Goal: Task Accomplishment & Management: Manage account settings

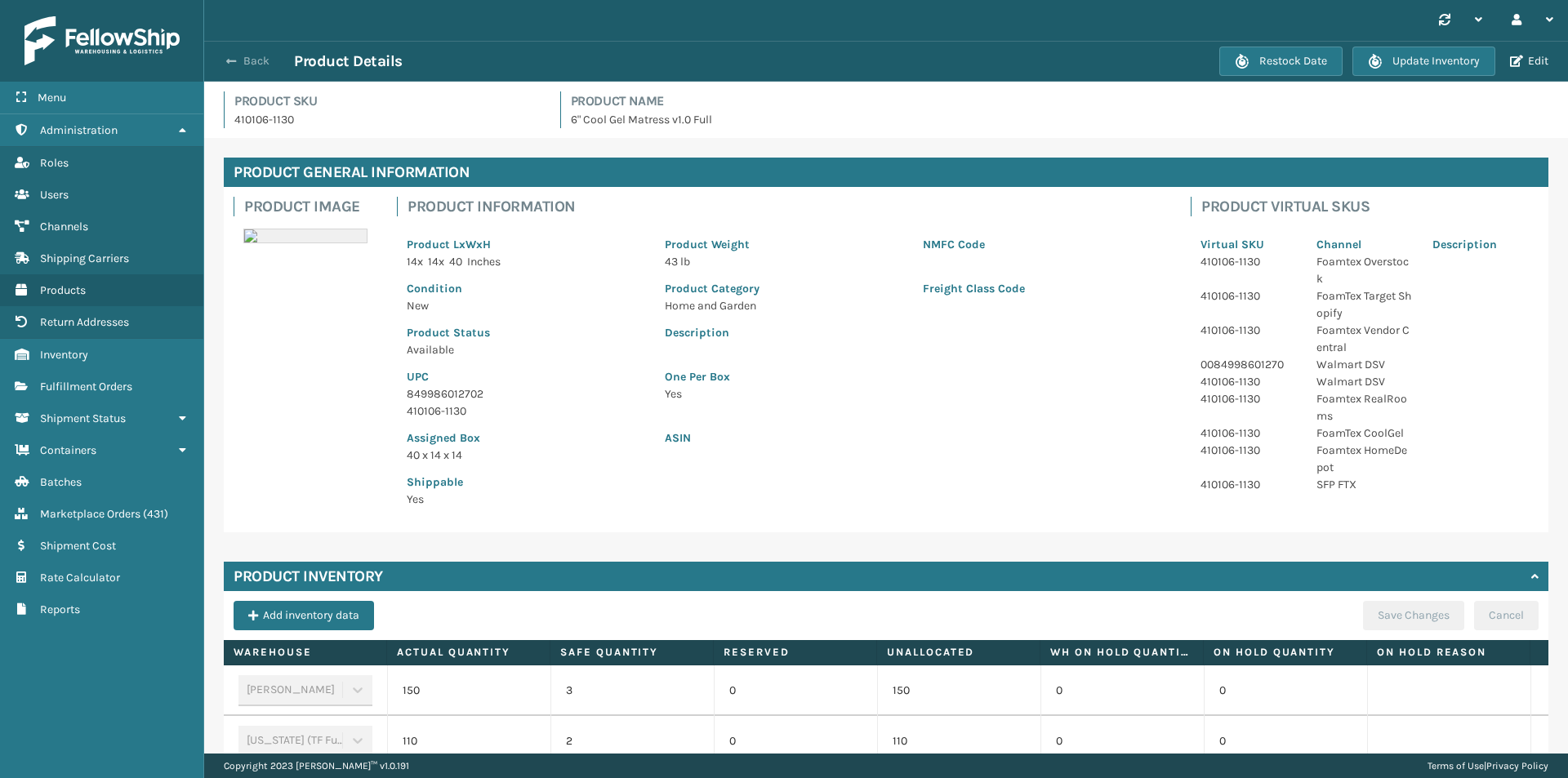
click at [233, 59] on span "button" at bounding box center [231, 61] width 10 height 11
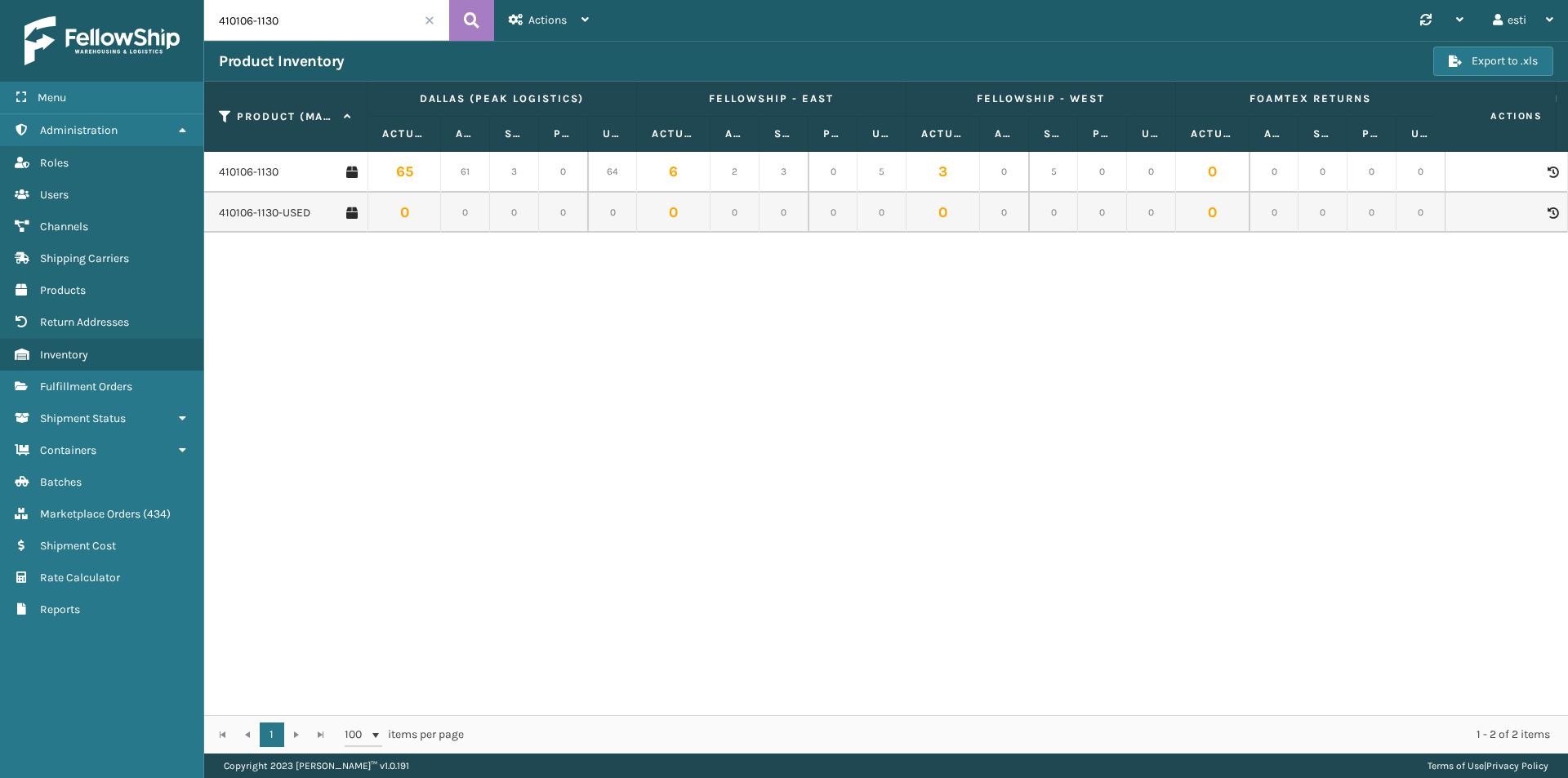
click at [1100, 546] on div "410106-1130 65 61 3 0 64 6 2 3 0 5 3 0 5 0 0 0 0 0 0 0 0 0 0 0 0 110 108 2 0 11…" at bounding box center [886, 434] width 1364 height 563
click at [303, 20] on input "410106-1130" at bounding box center [326, 20] width 245 height 41
click at [430, 19] on span at bounding box center [430, 20] width 10 height 10
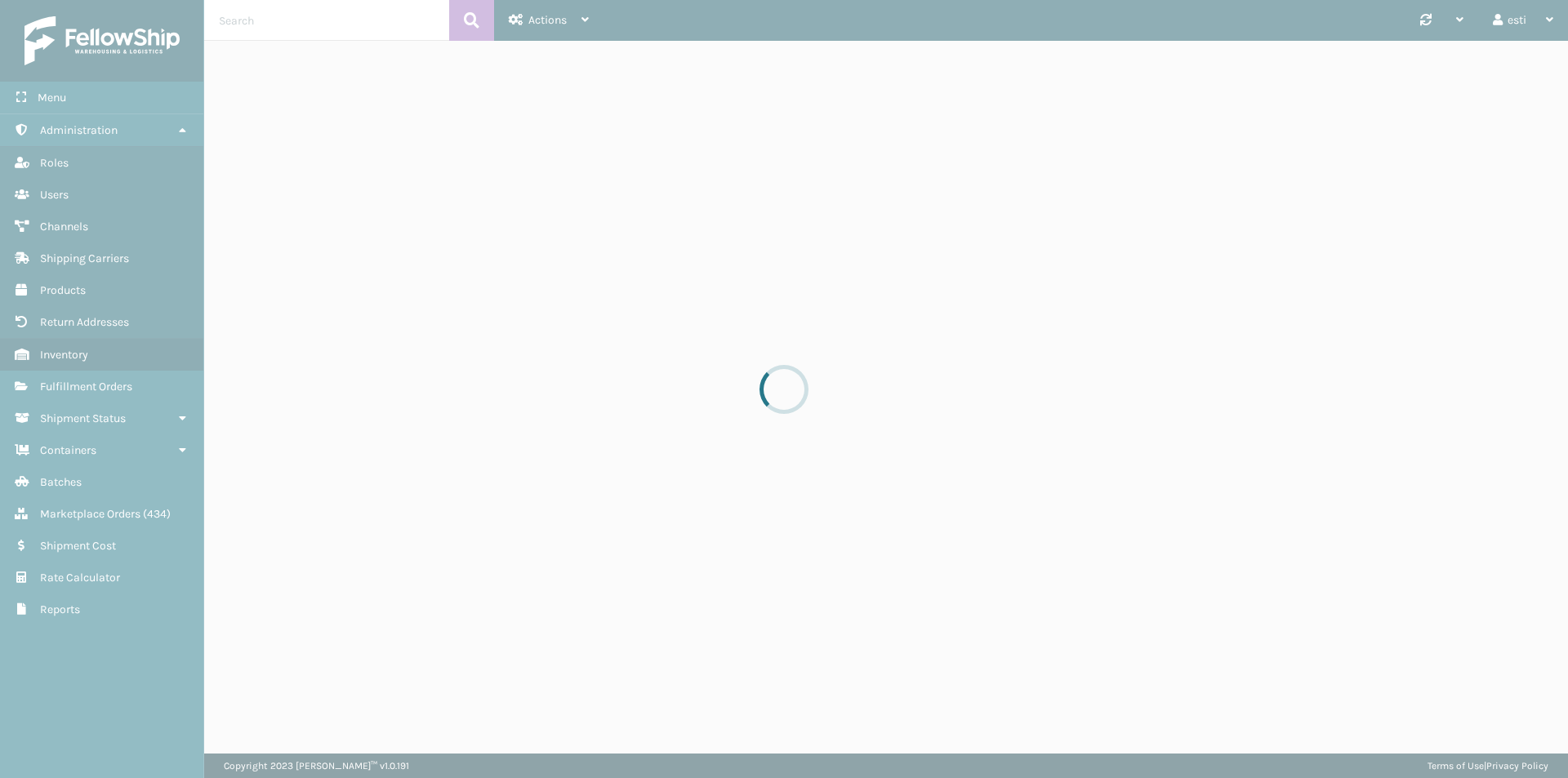
click at [329, 20] on div at bounding box center [784, 389] width 1568 height 778
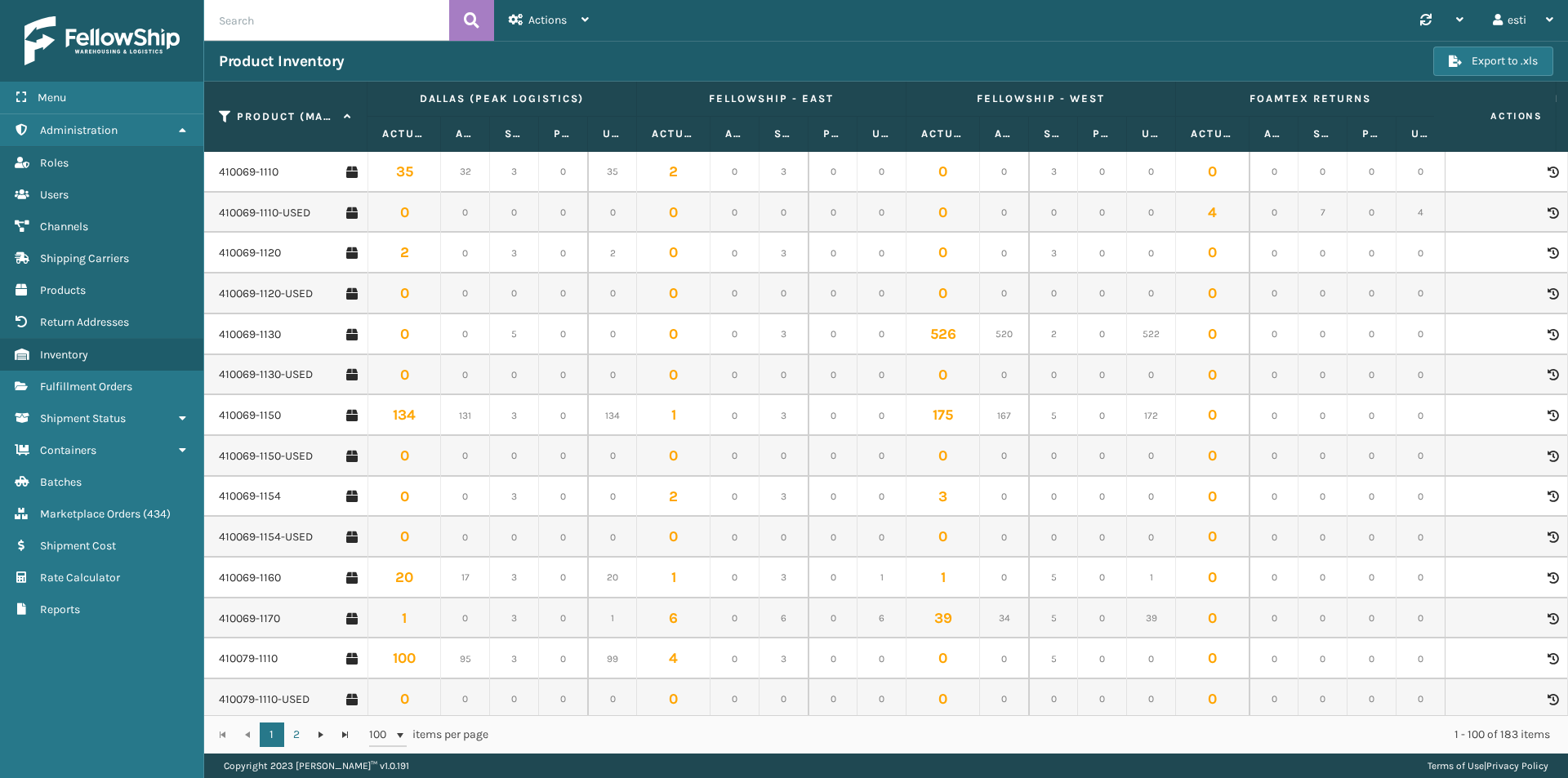
click at [328, 20] on input "text" at bounding box center [326, 20] width 245 height 41
type input "410079-1110"
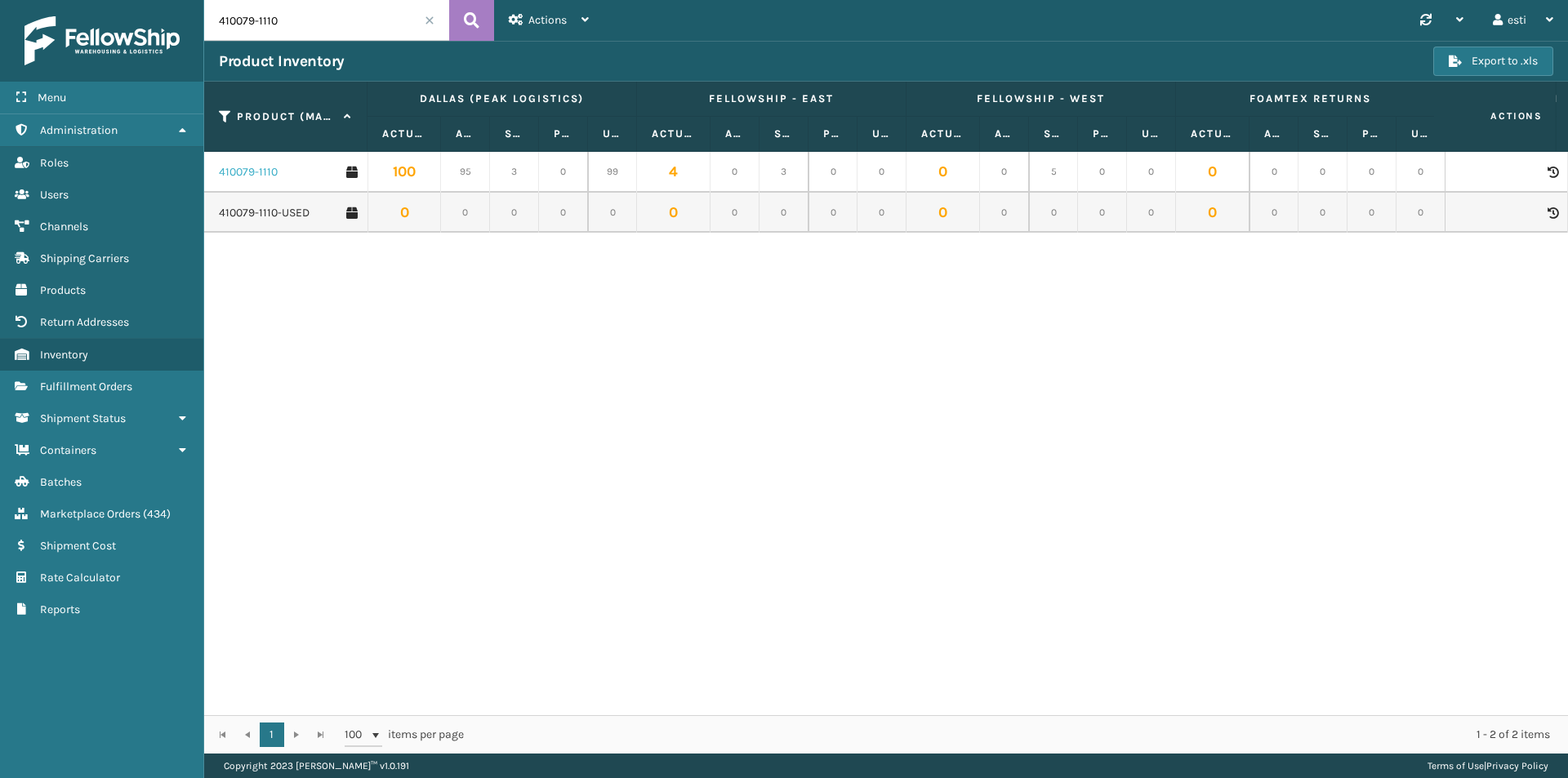
click at [259, 170] on link "410079-1110" at bounding box center [248, 172] width 59 height 16
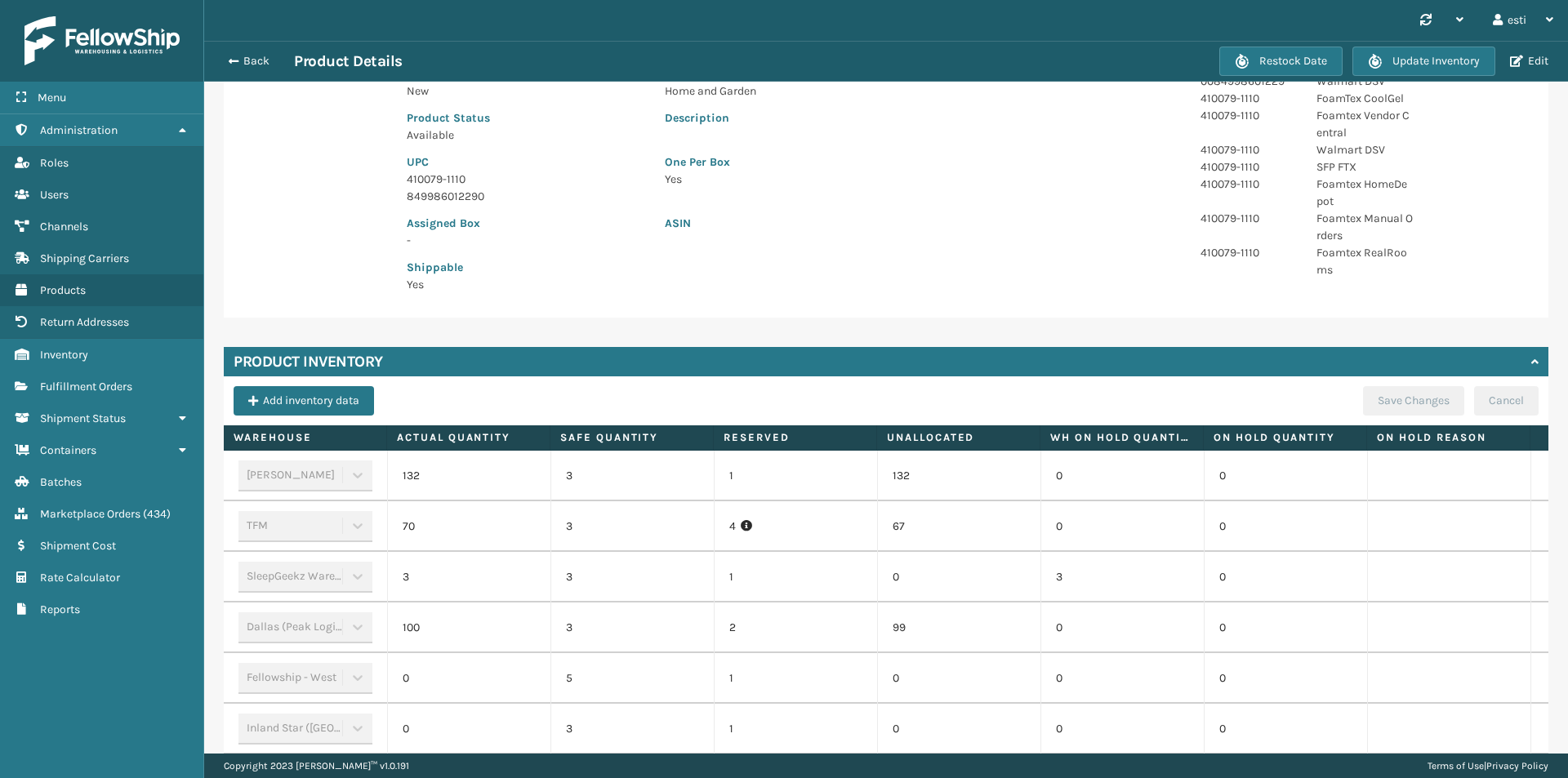
scroll to position [449, 0]
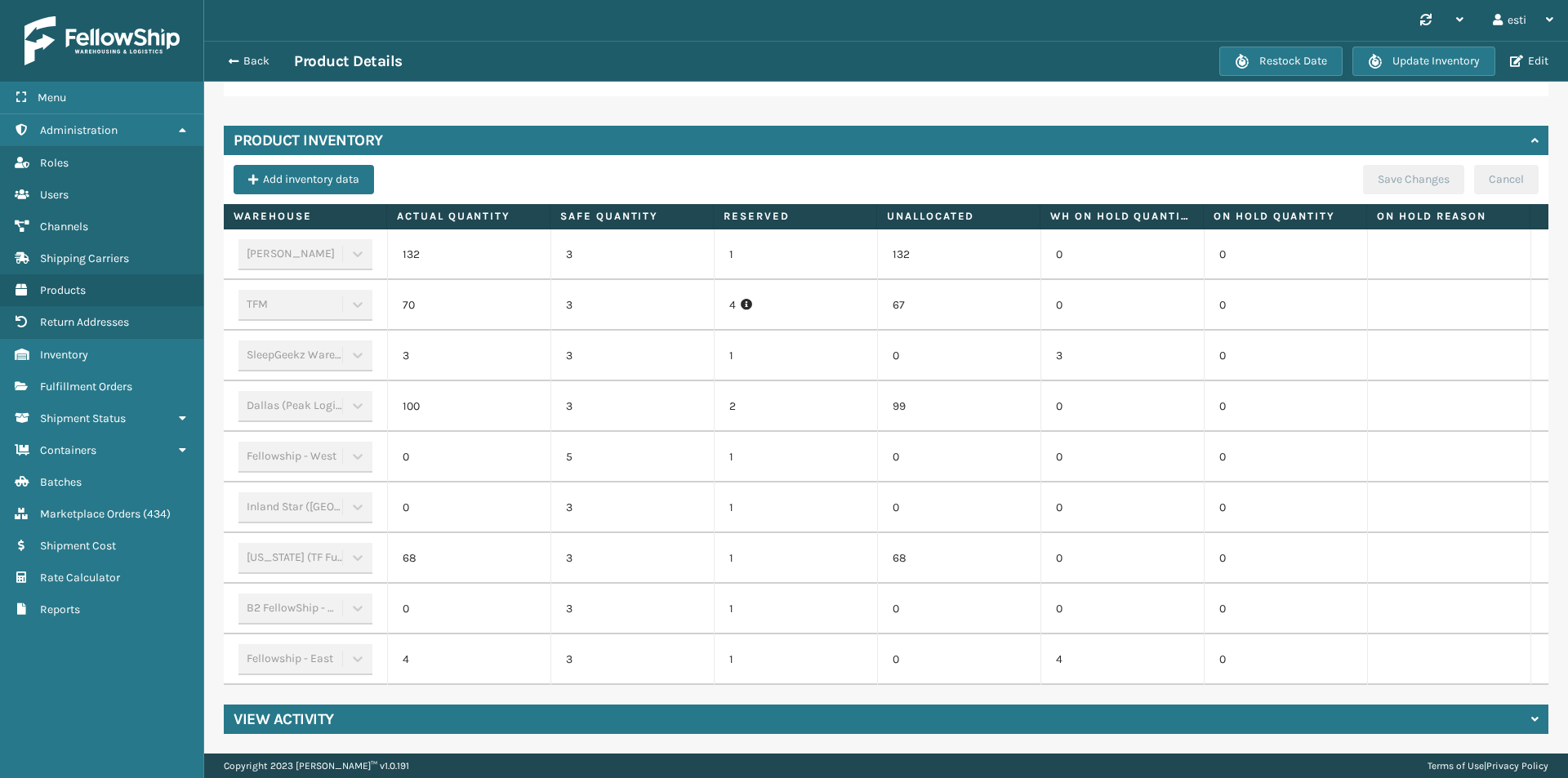
click at [1110, 482] on td "0" at bounding box center [1122, 508] width 163 height 51
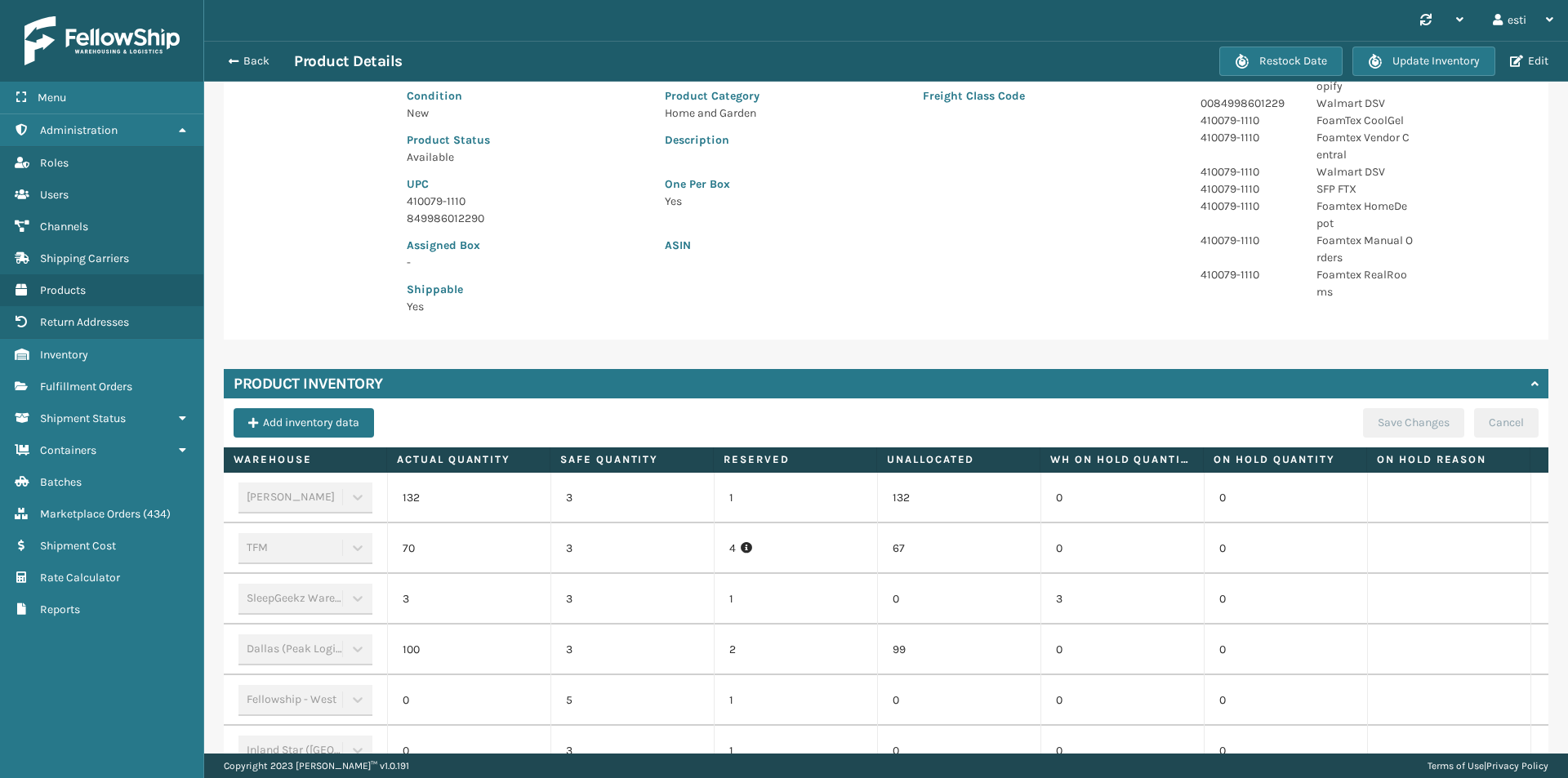
scroll to position [0, 0]
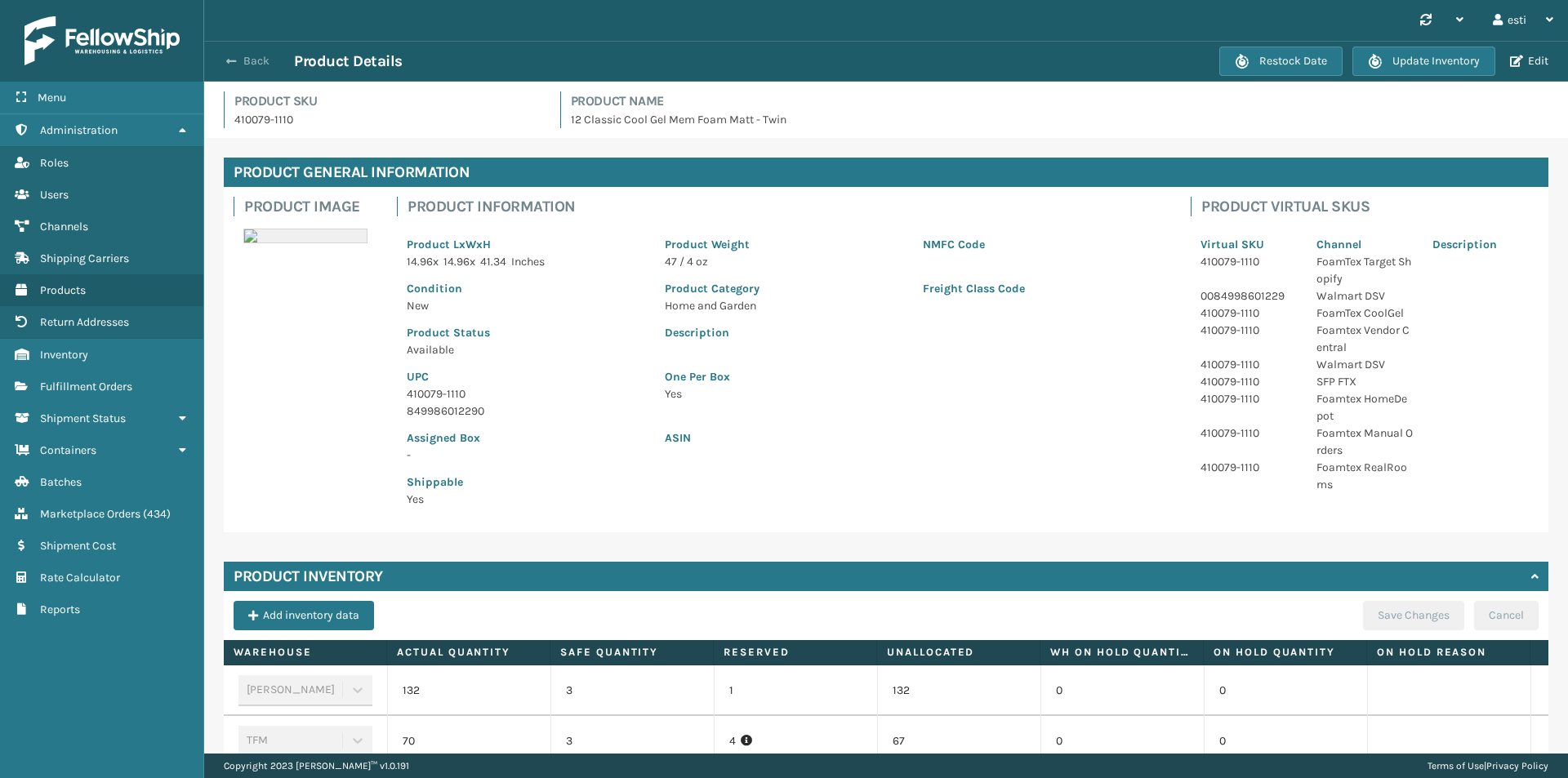
click at [253, 63] on button "Back" at bounding box center [256, 61] width 75 height 15
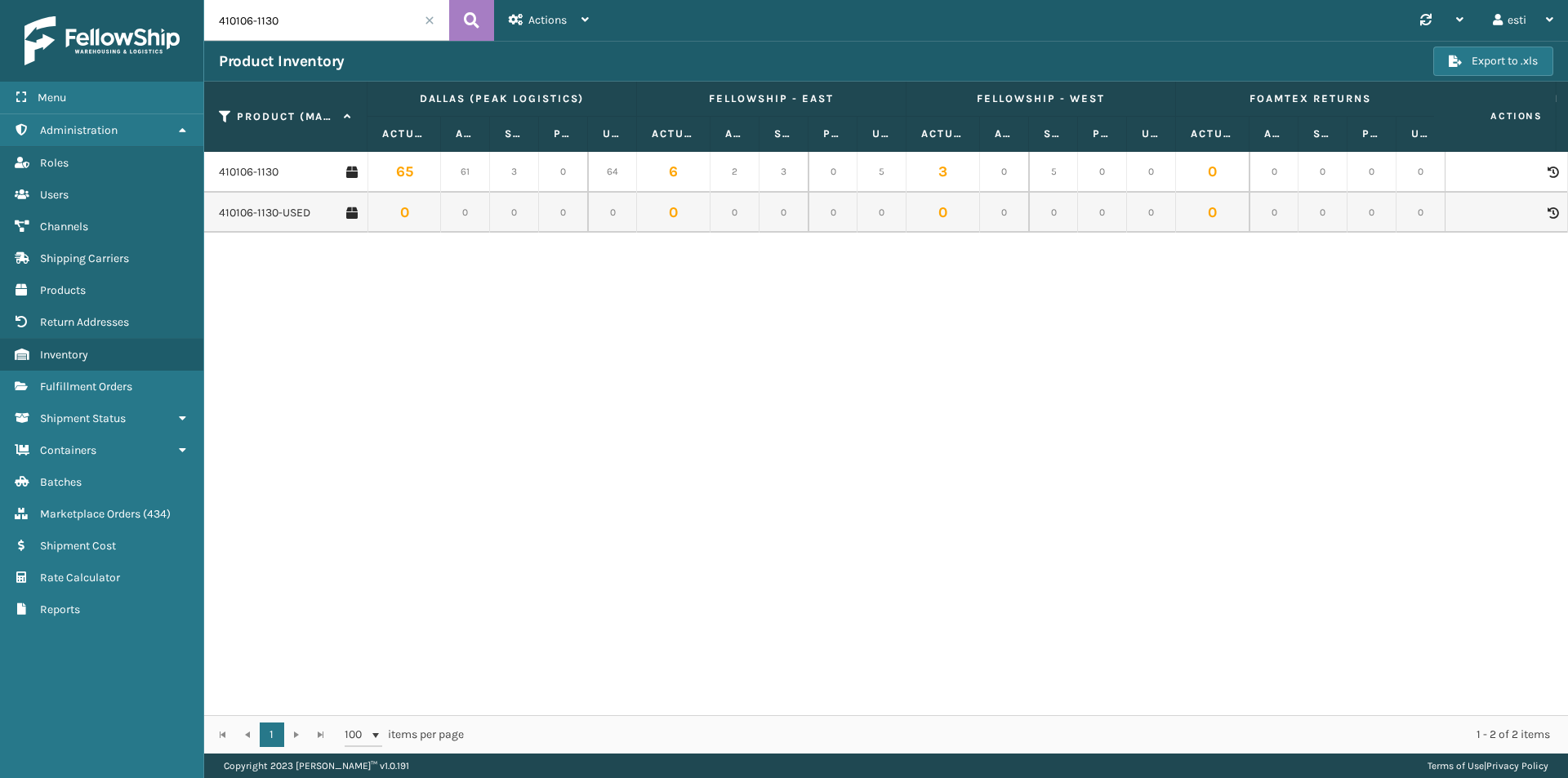
click at [278, 11] on input "410106-1130" at bounding box center [326, 20] width 245 height 41
click at [276, 16] on input "410106-1130" at bounding box center [326, 20] width 245 height 41
drag, startPoint x: 245, startPoint y: 22, endPoint x: 212, endPoint y: 22, distance: 33.0
click at [212, 22] on input "410106-1130" at bounding box center [326, 20] width 245 height 41
type input "410079-1110"
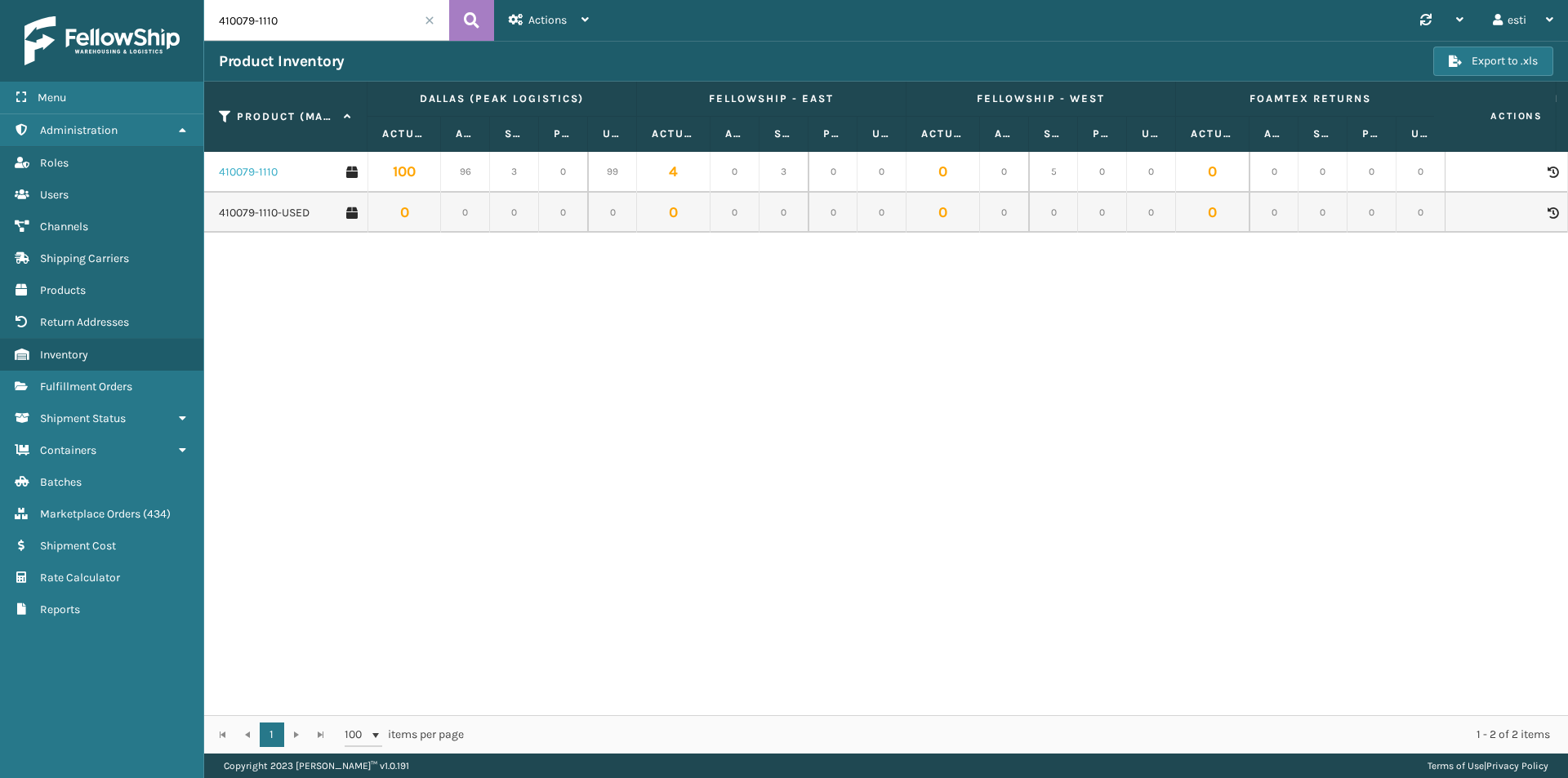
click at [251, 171] on link "410079-1110" at bounding box center [248, 172] width 59 height 16
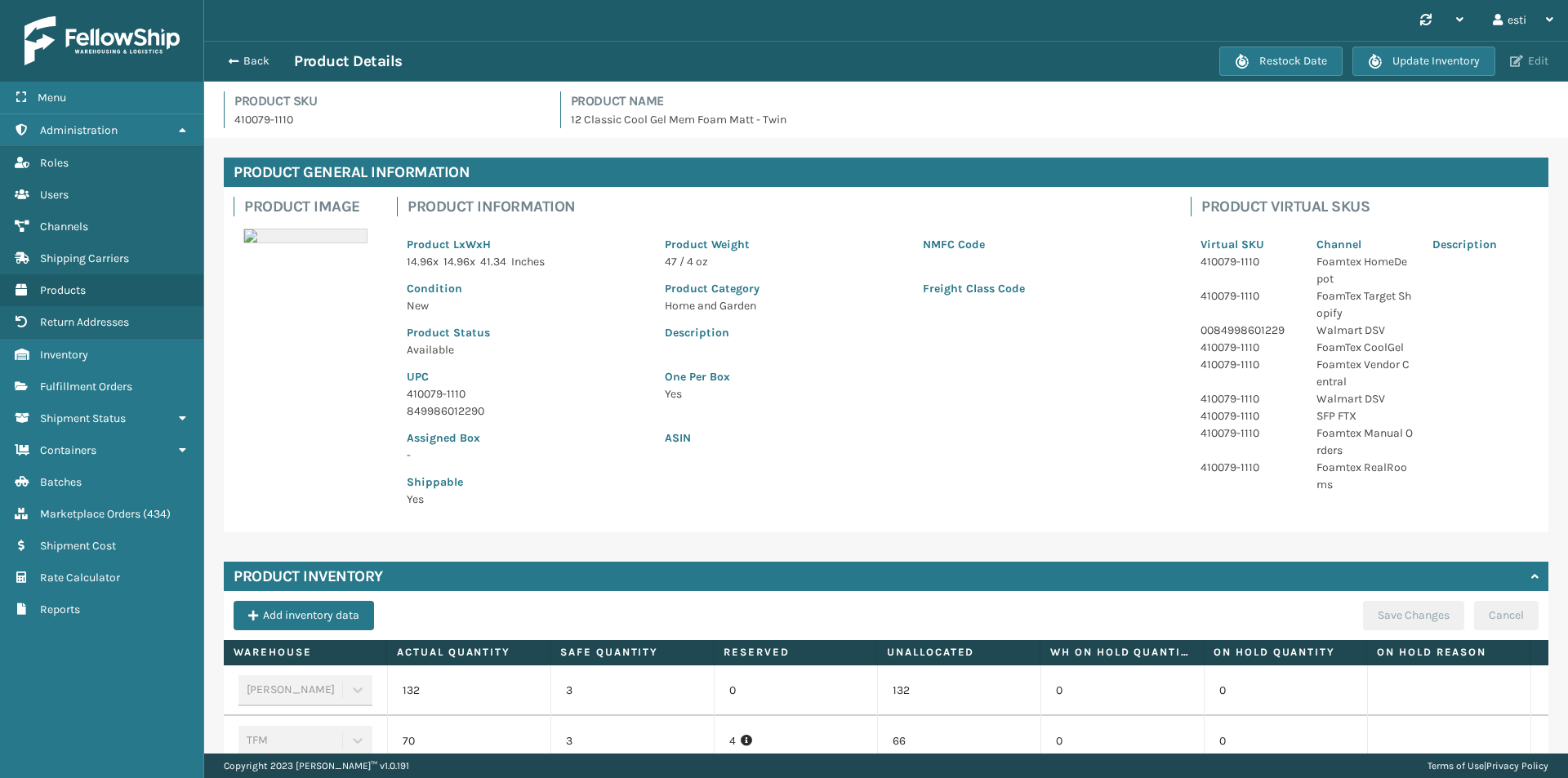
click at [1526, 59] on button "Edit" at bounding box center [1529, 61] width 48 height 15
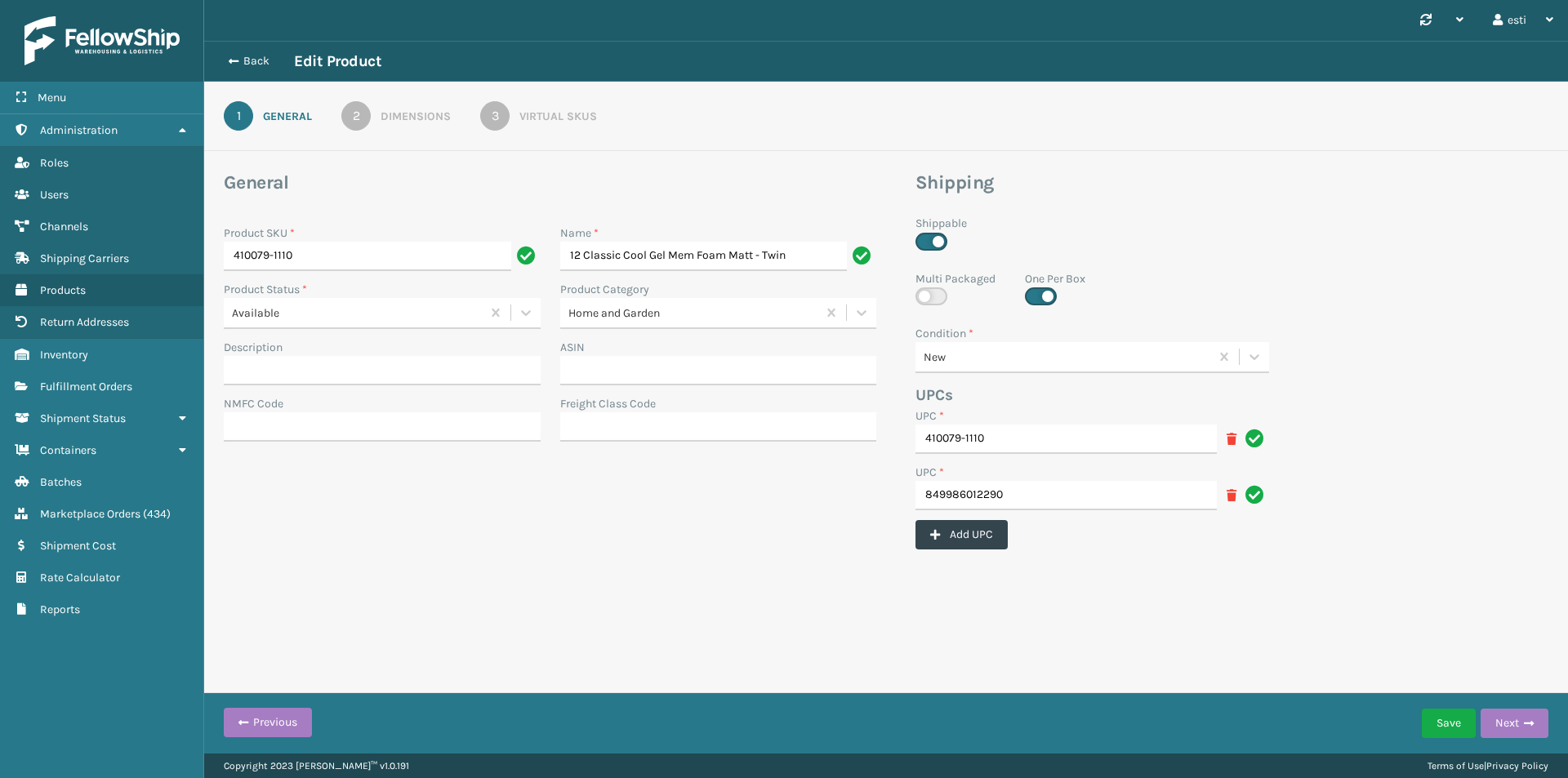
click at [548, 115] on div "Virtual SKUs" at bounding box center [558, 116] width 78 height 17
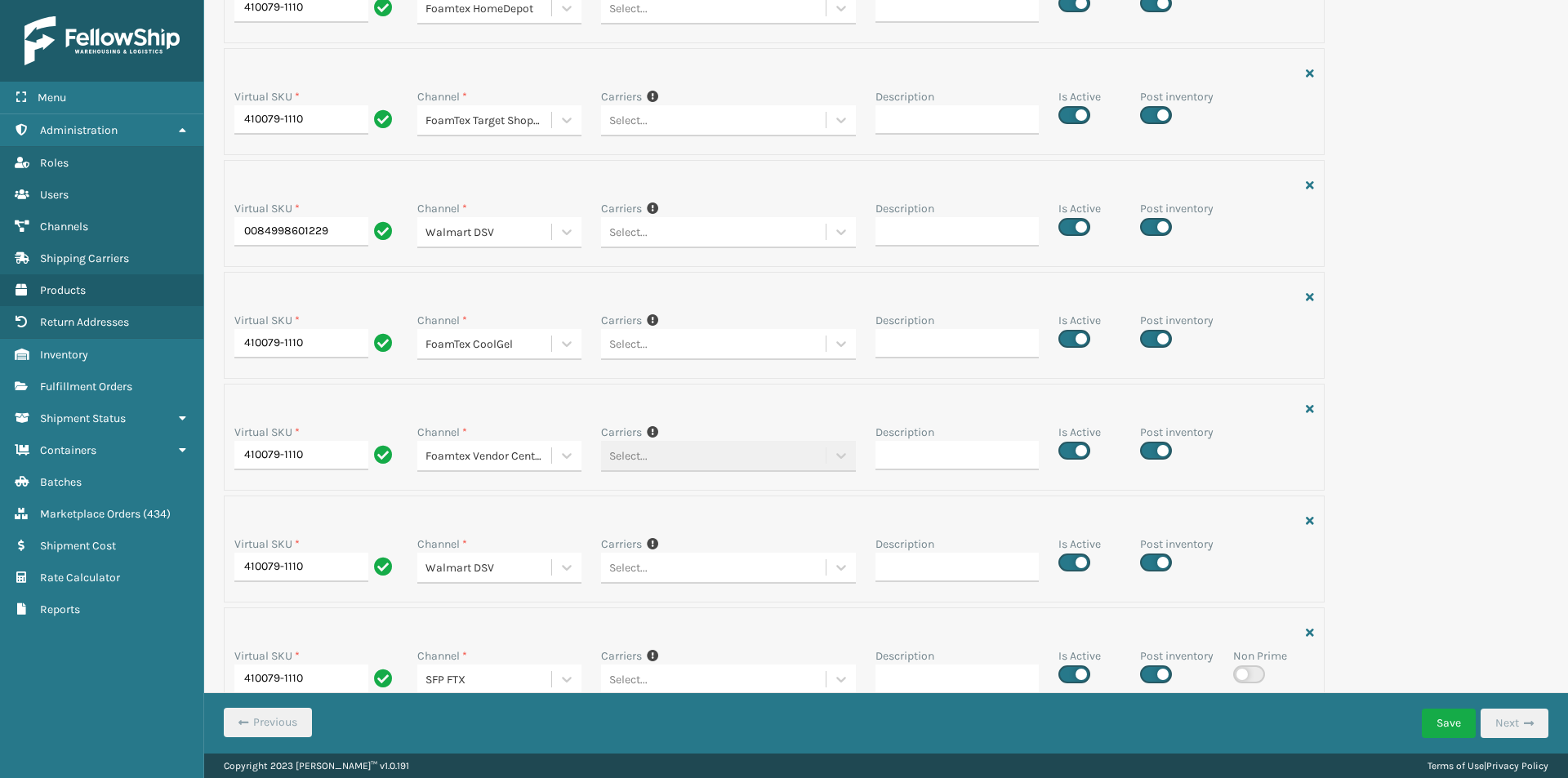
scroll to position [504, 0]
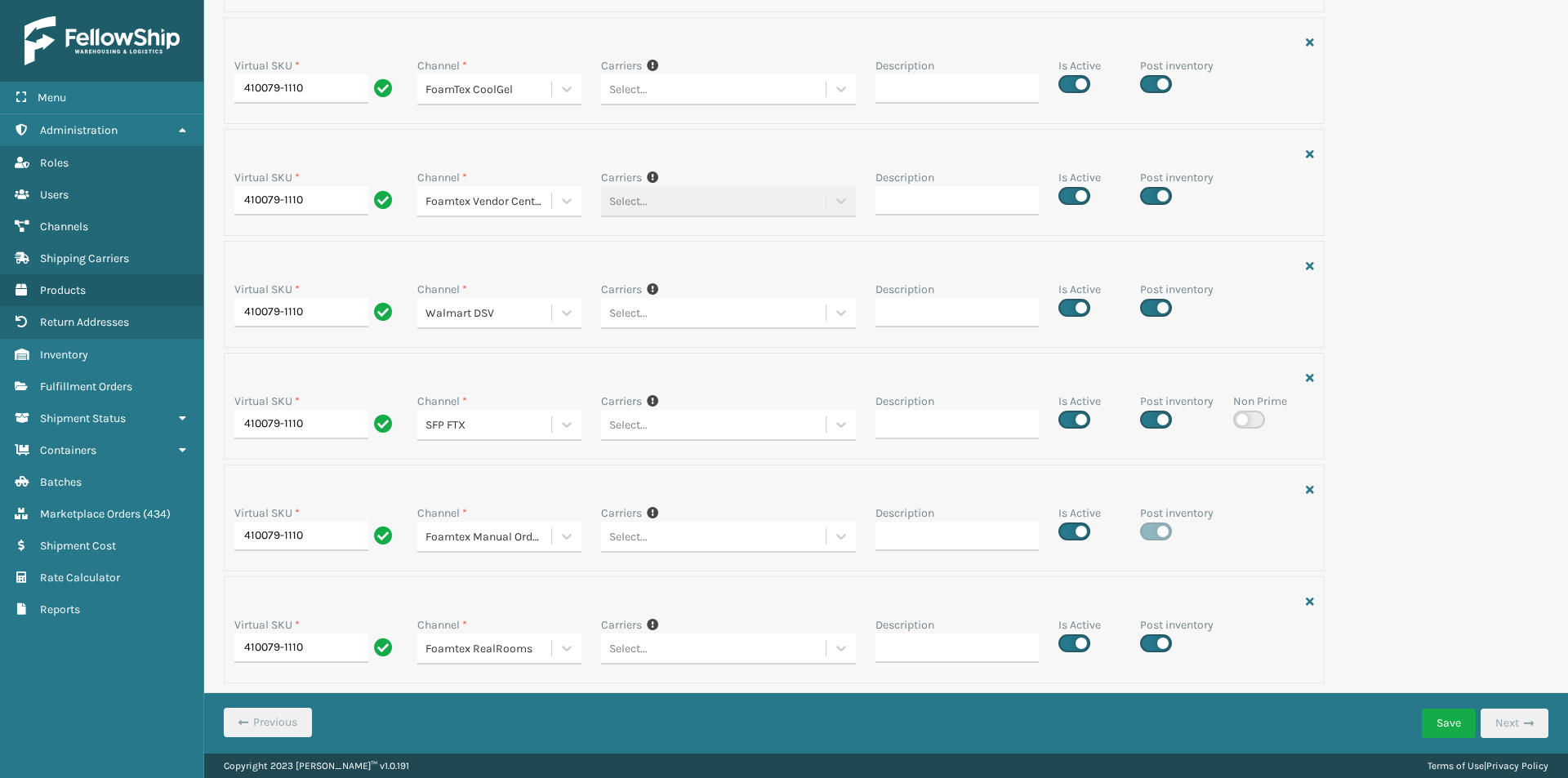
click at [1147, 418] on label at bounding box center [1155, 420] width 32 height 18
click at [1147, 418] on input "checkbox" at bounding box center [1145, 415] width 11 height 11
checkbox input "false"
click at [1451, 723] on button "Save" at bounding box center [1448, 724] width 54 height 29
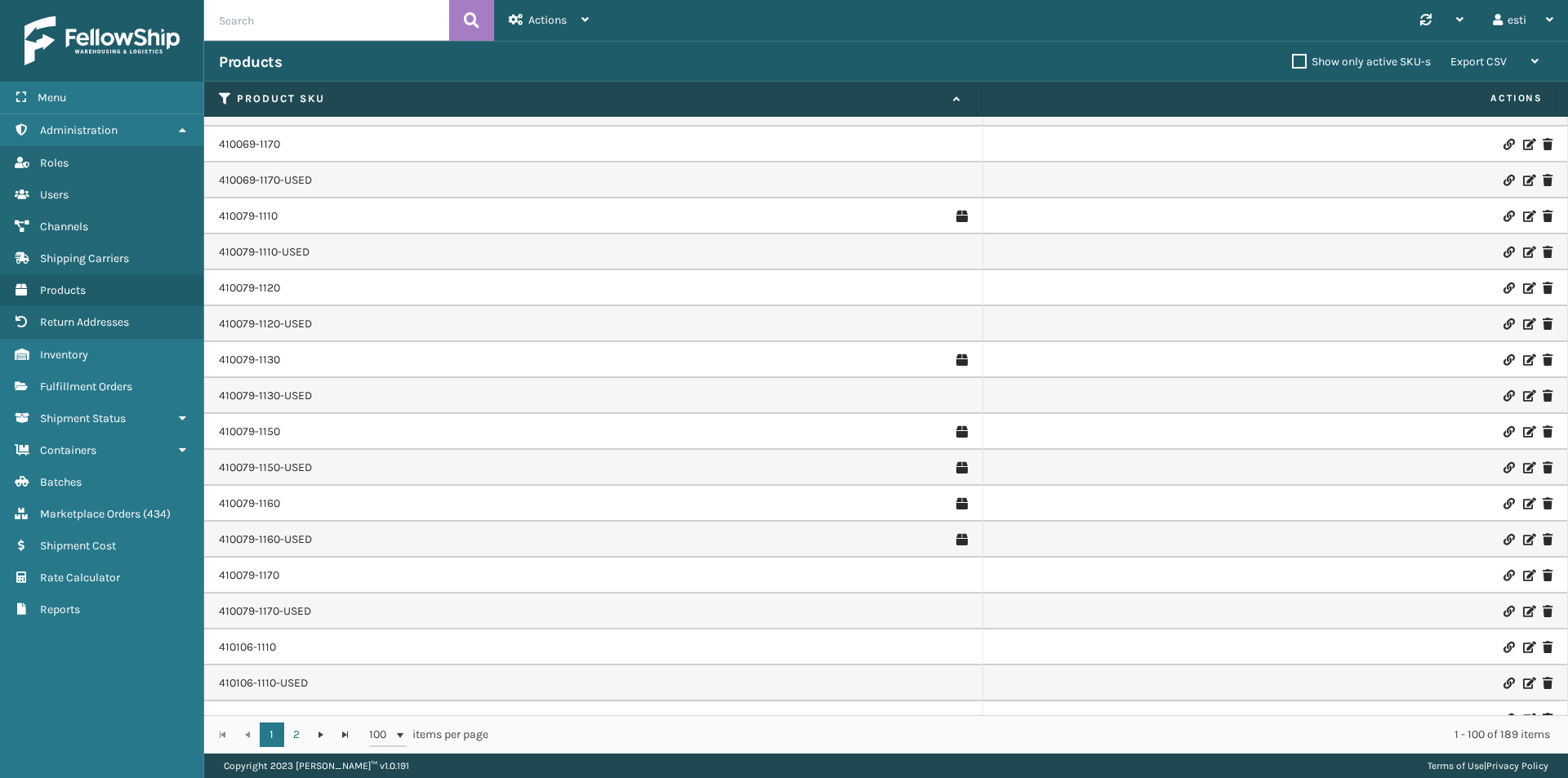
scroll to position [490, 0]
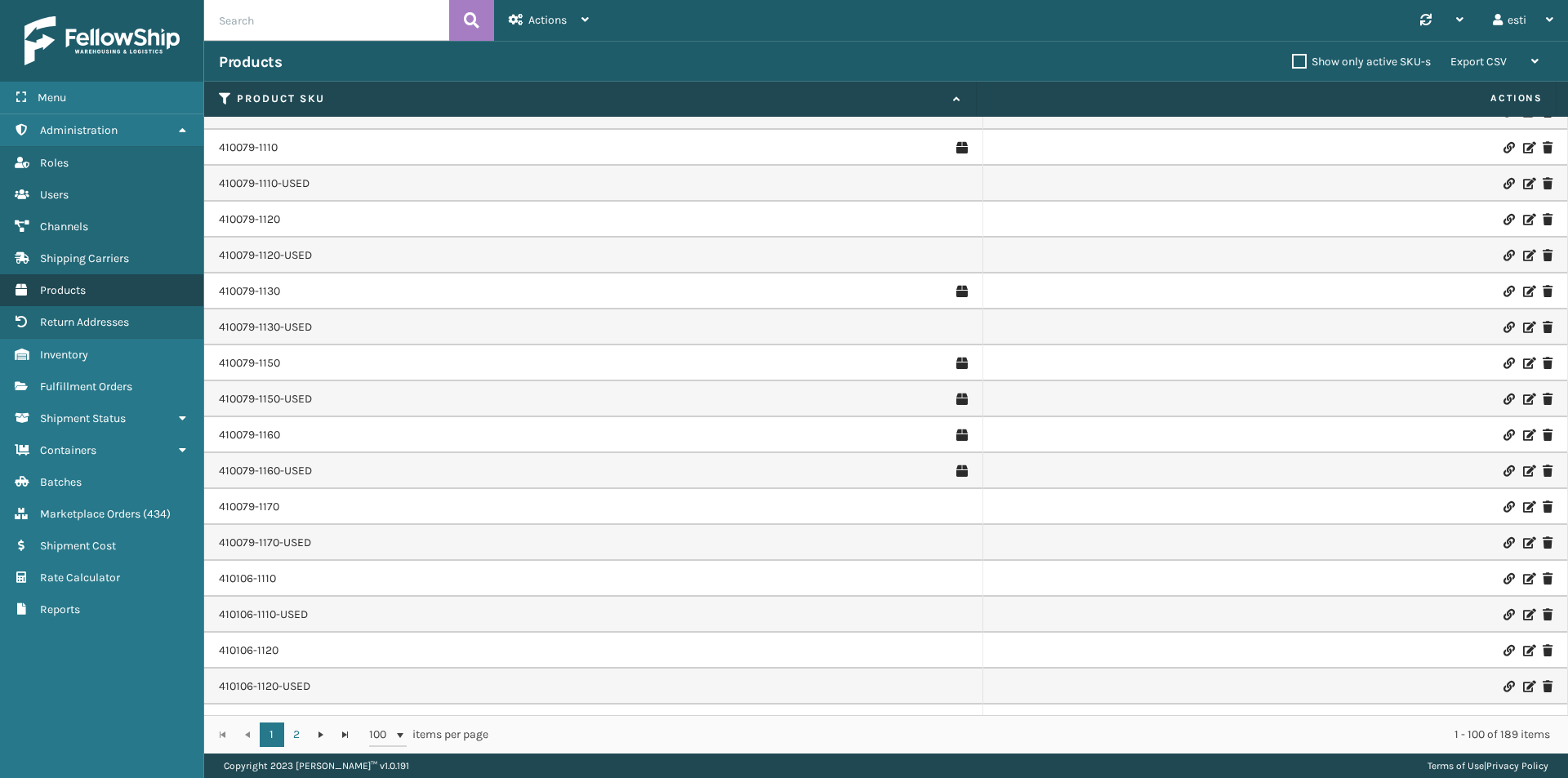
click at [86, 292] on span "Products" at bounding box center [63, 290] width 46 height 14
click at [97, 288] on link "Products" at bounding box center [102, 290] width 203 height 32
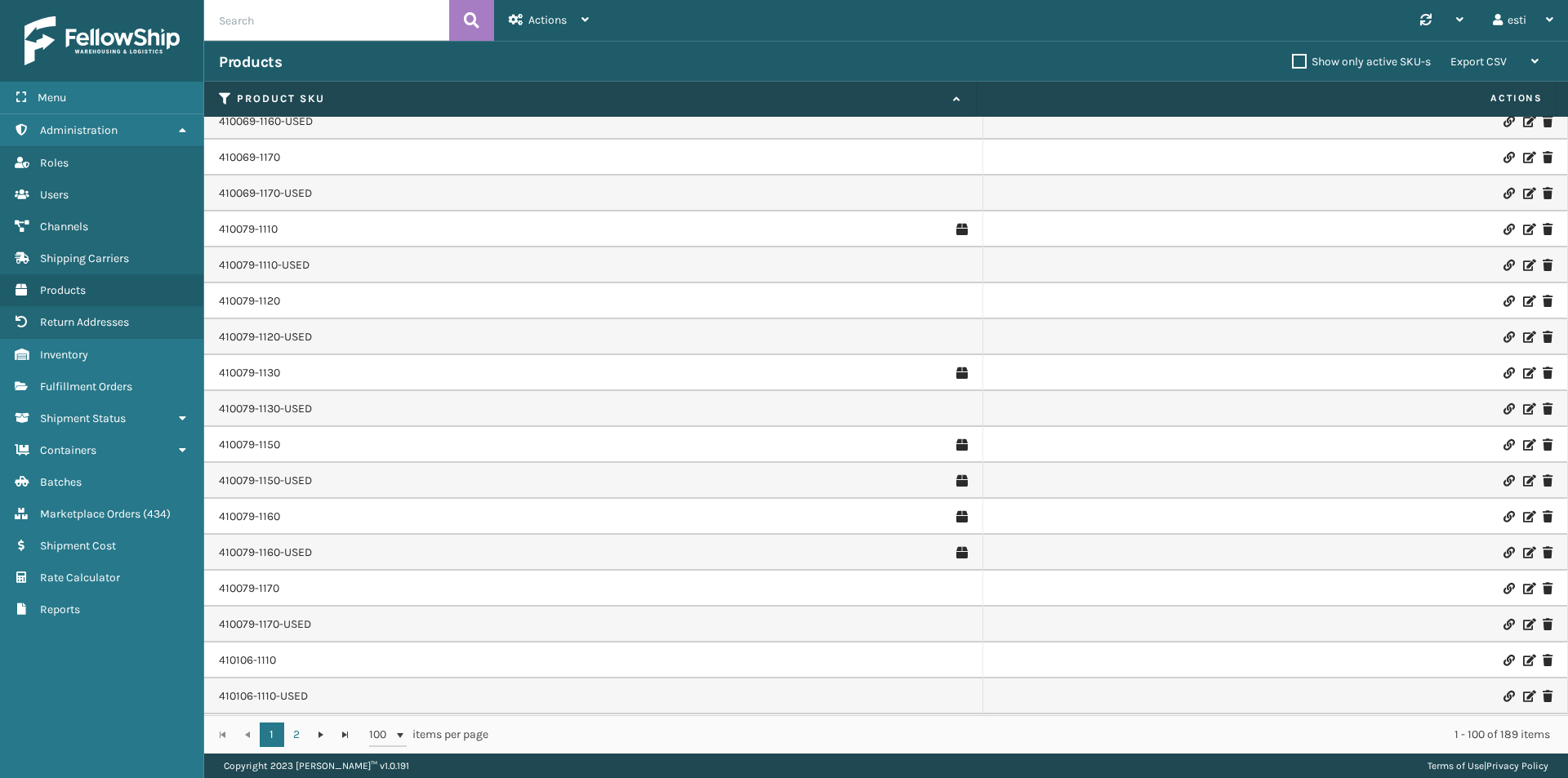
click at [1523, 230] on icon at bounding box center [1528, 229] width 10 height 11
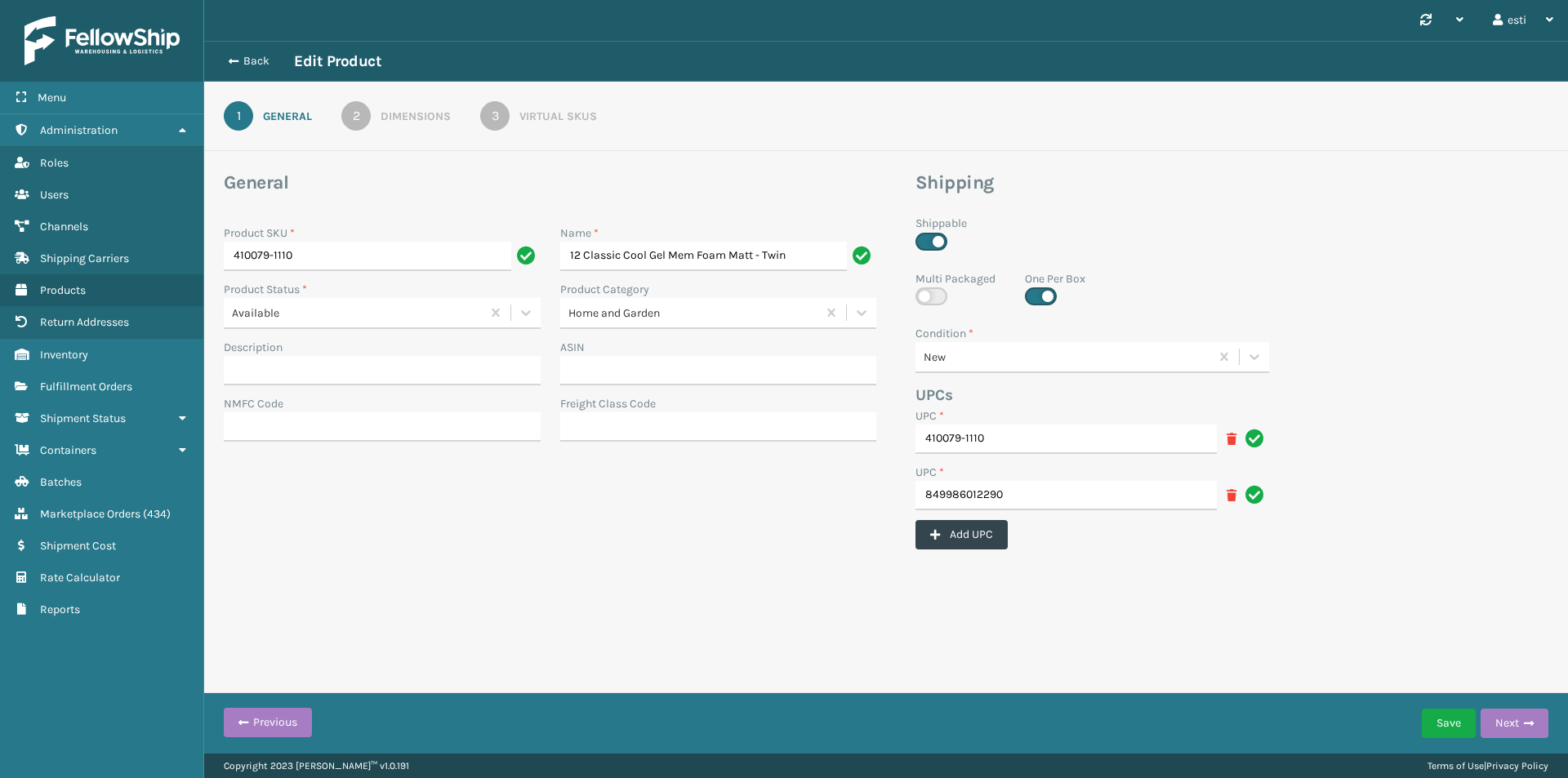
click at [556, 120] on div "Virtual SKUs" at bounding box center [558, 116] width 78 height 17
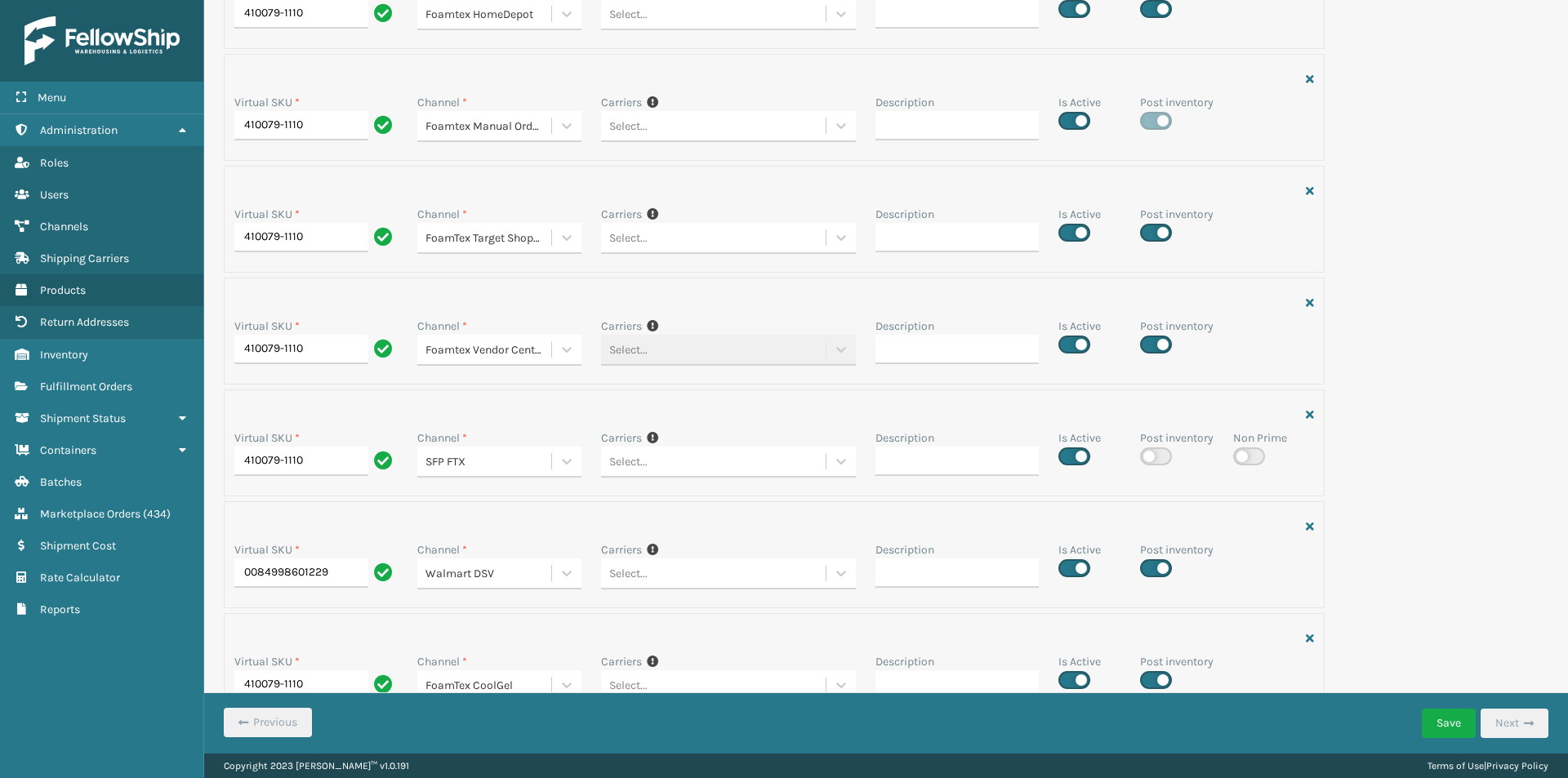
scroll to position [245, 0]
click at [1147, 458] on label at bounding box center [1155, 455] width 32 height 18
click at [1147, 456] on input "checkbox" at bounding box center [1145, 450] width 11 height 11
checkbox input "true"
click at [1446, 725] on button "Save" at bounding box center [1448, 724] width 54 height 29
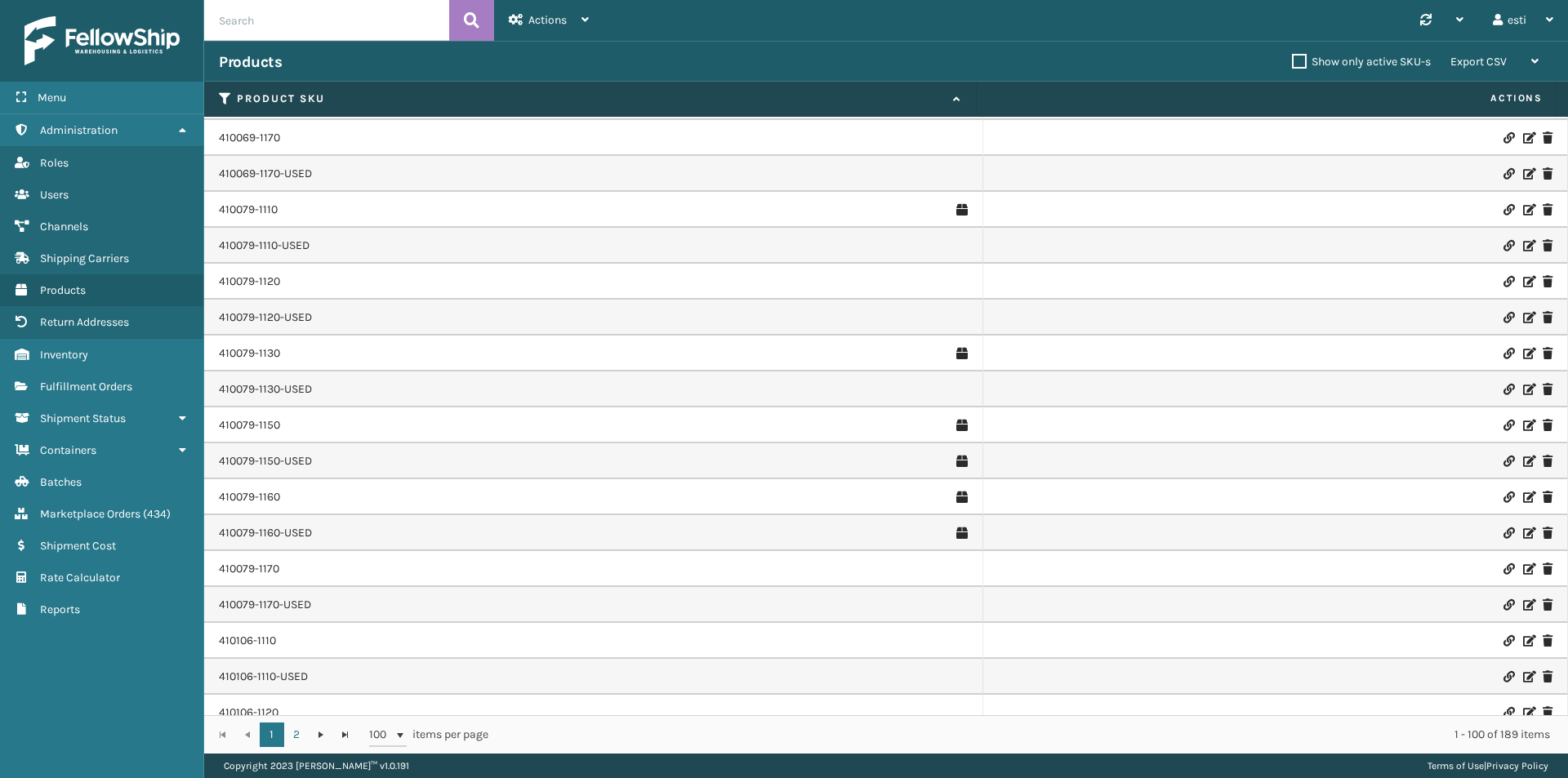
scroll to position [490, 0]
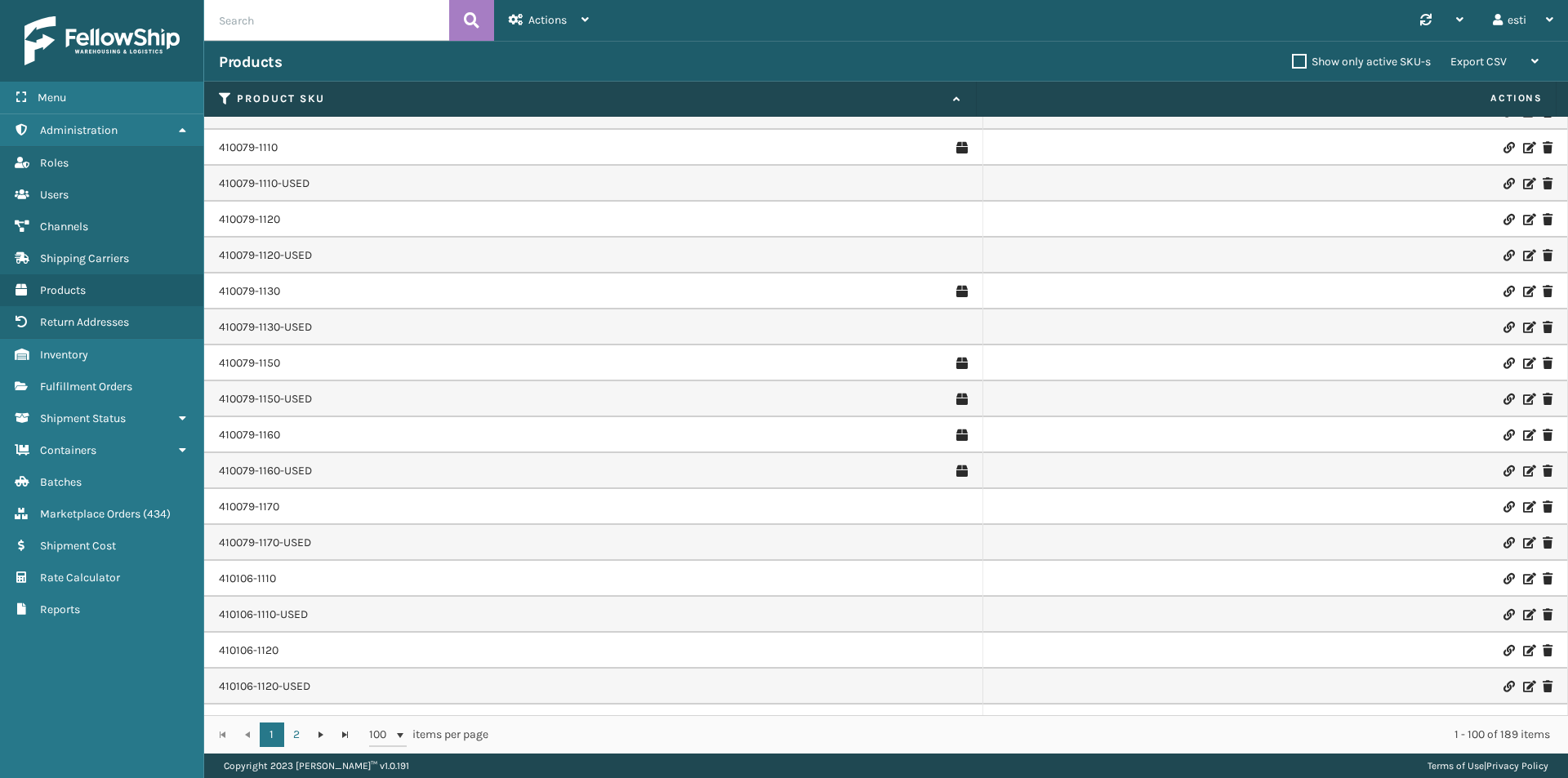
click at [1523, 148] on icon at bounding box center [1528, 148] width 10 height 11
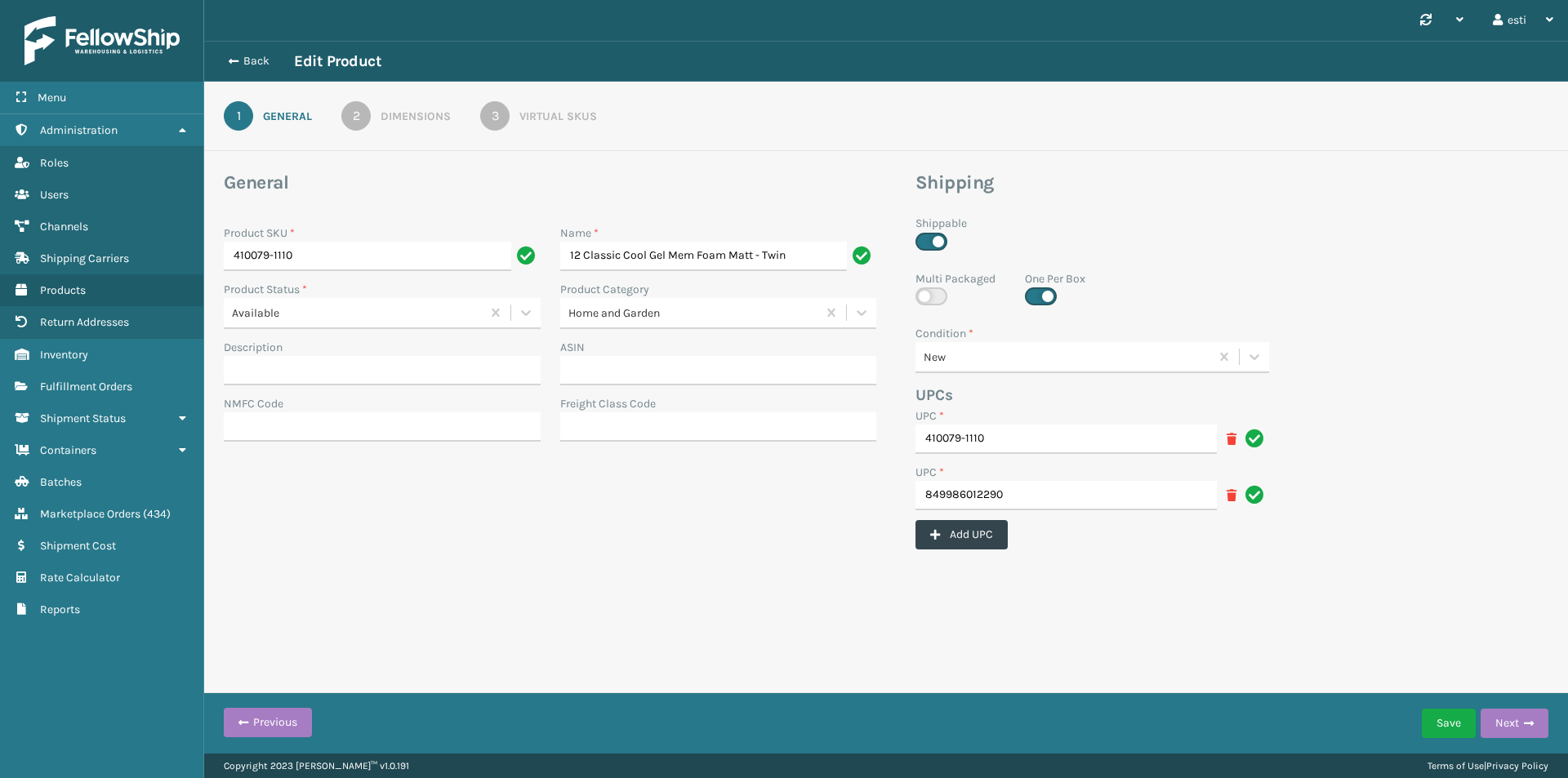
click at [568, 118] on div "Virtual SKUs" at bounding box center [558, 116] width 78 height 17
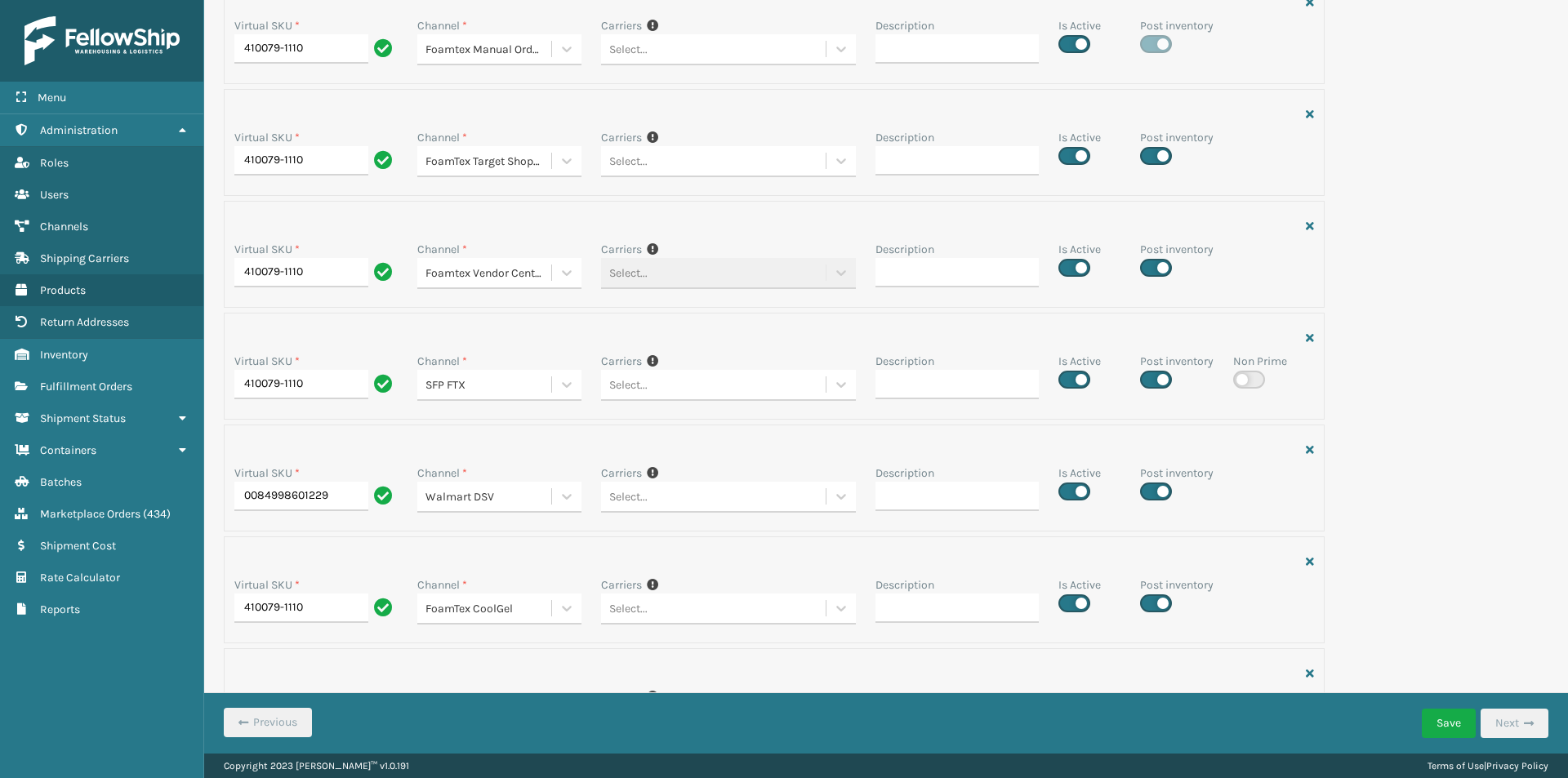
scroll to position [327, 0]
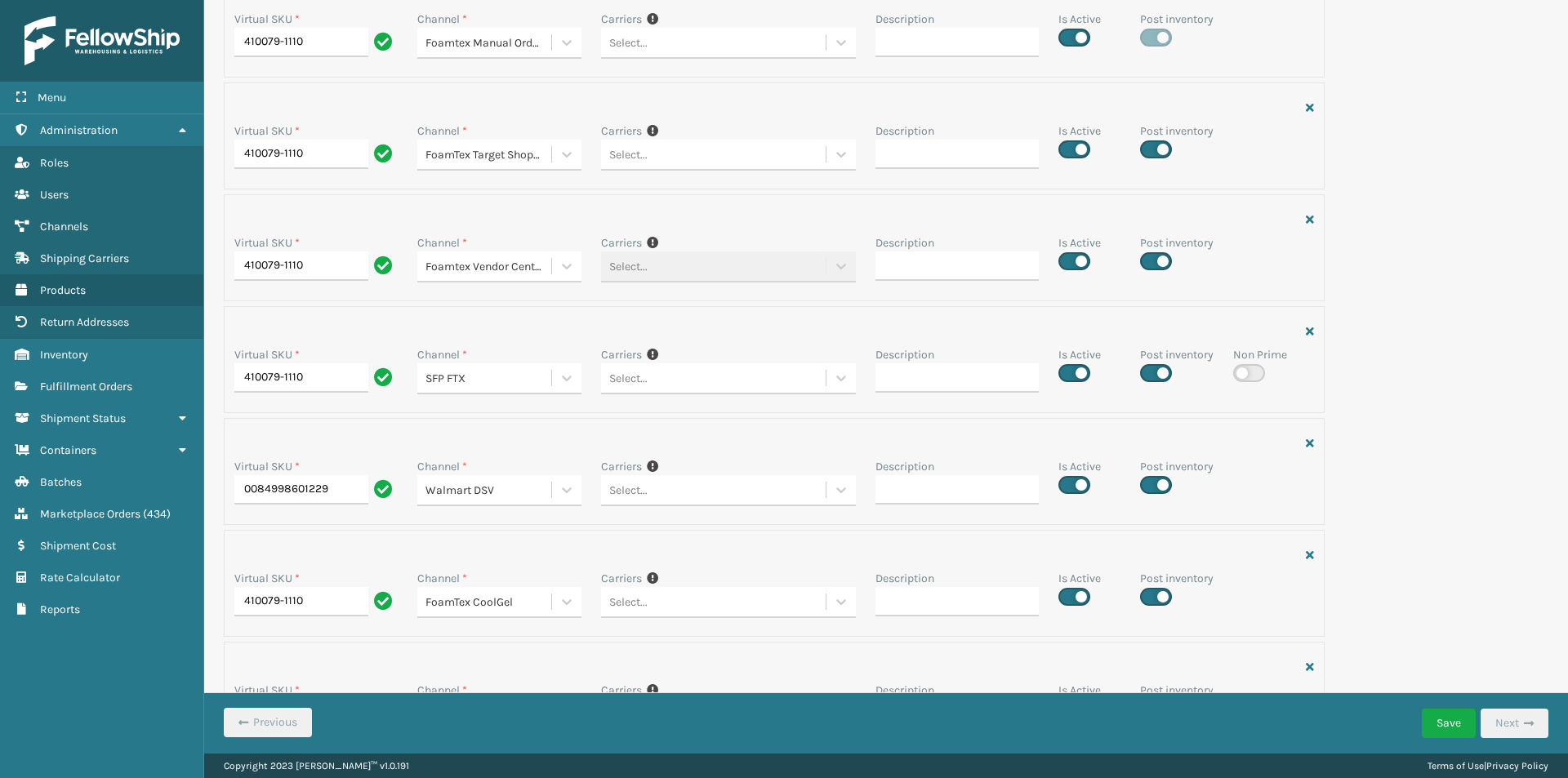
click at [1148, 374] on label at bounding box center [1155, 373] width 32 height 18
click at [1148, 374] on input "checkbox" at bounding box center [1145, 369] width 11 height 11
checkbox input "false"
click at [1449, 723] on button "Save" at bounding box center [1448, 724] width 54 height 29
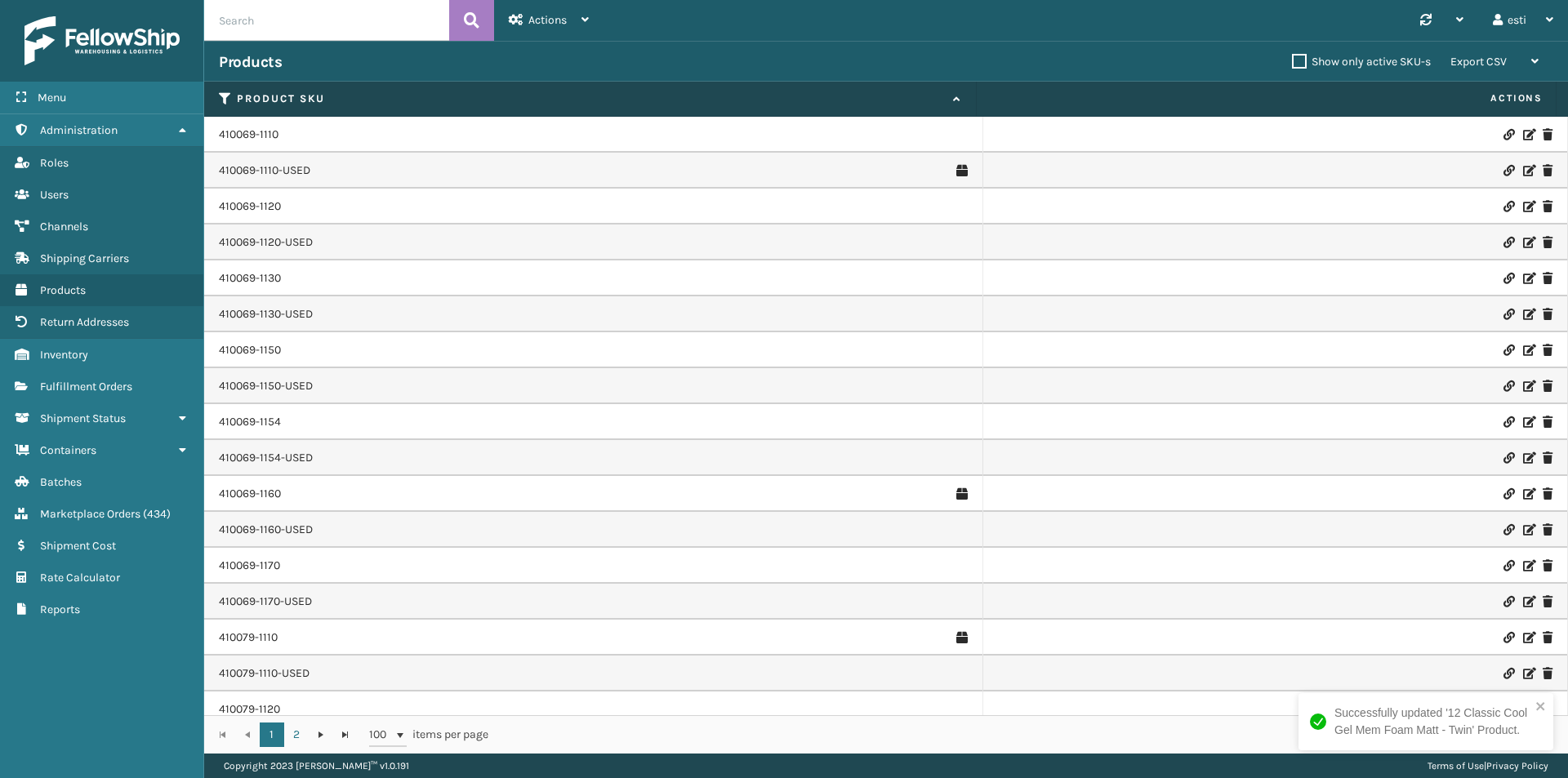
click at [1523, 636] on icon at bounding box center [1528, 638] width 10 height 11
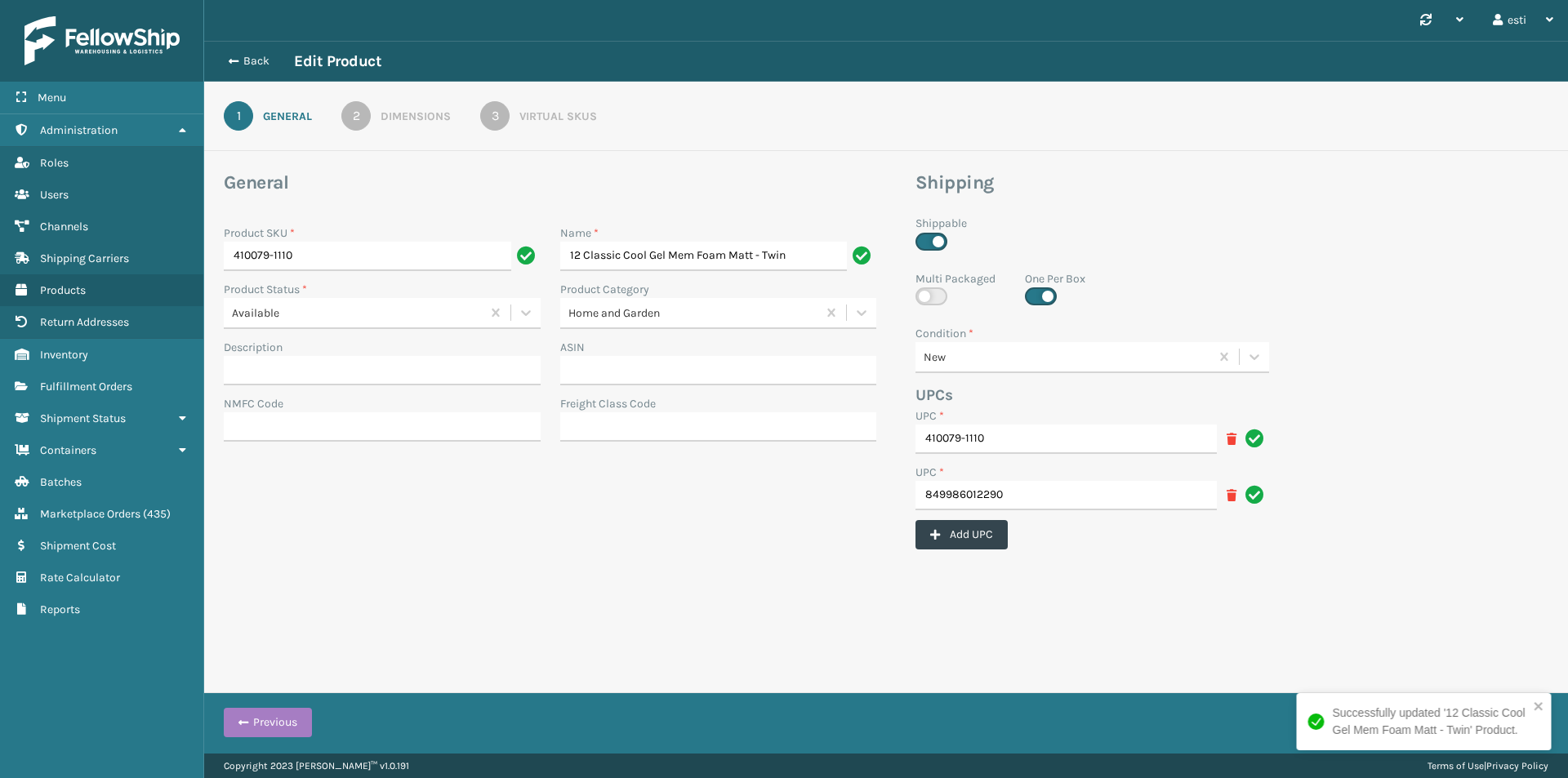
click at [569, 121] on div "Virtual SKUs" at bounding box center [558, 116] width 78 height 17
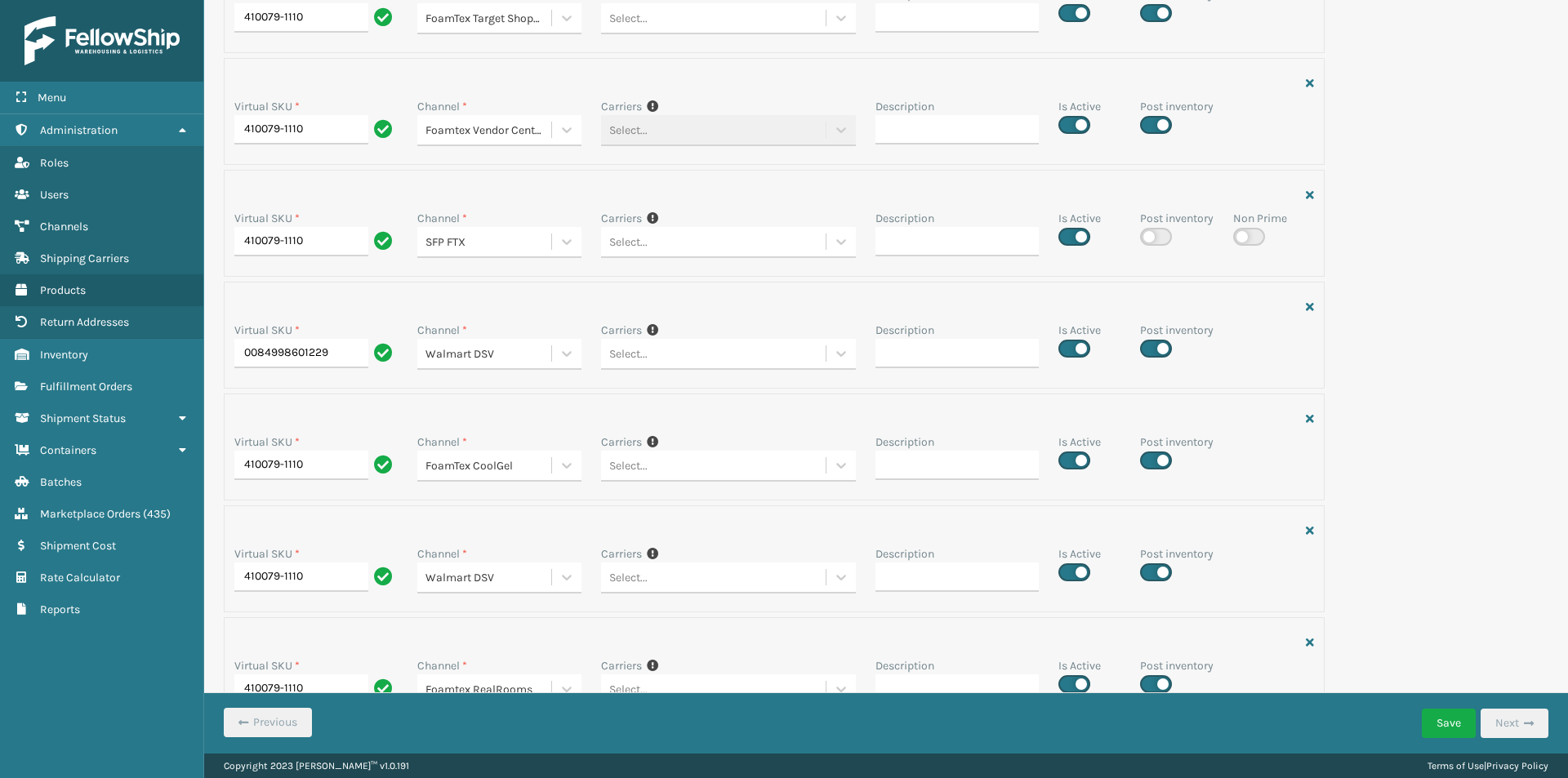
scroll to position [504, 0]
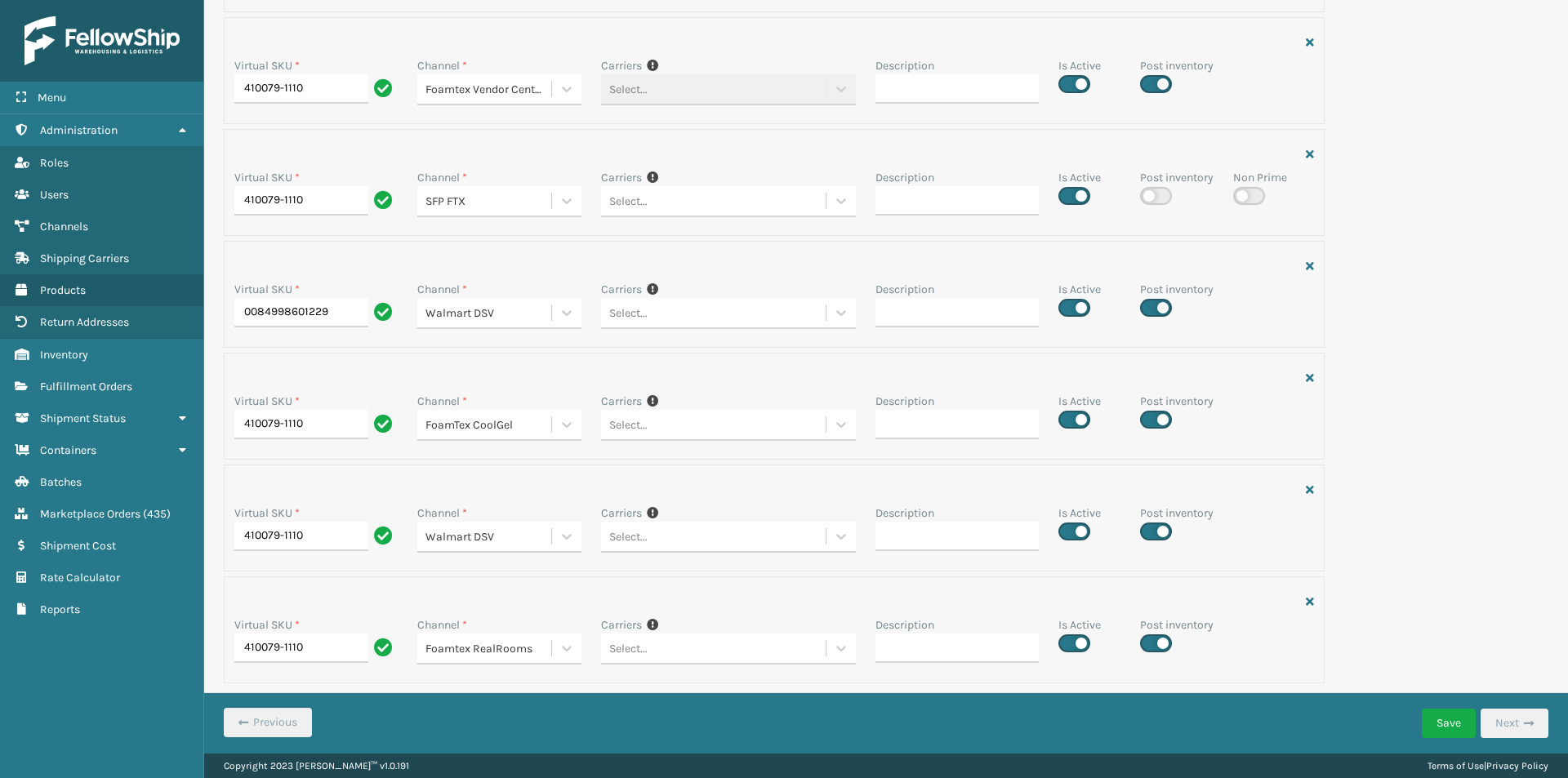
click at [1155, 195] on label at bounding box center [1155, 196] width 32 height 18
click at [1150, 195] on input "checkbox" at bounding box center [1145, 191] width 11 height 11
checkbox input "true"
click at [1446, 726] on button "Save" at bounding box center [1448, 724] width 54 height 29
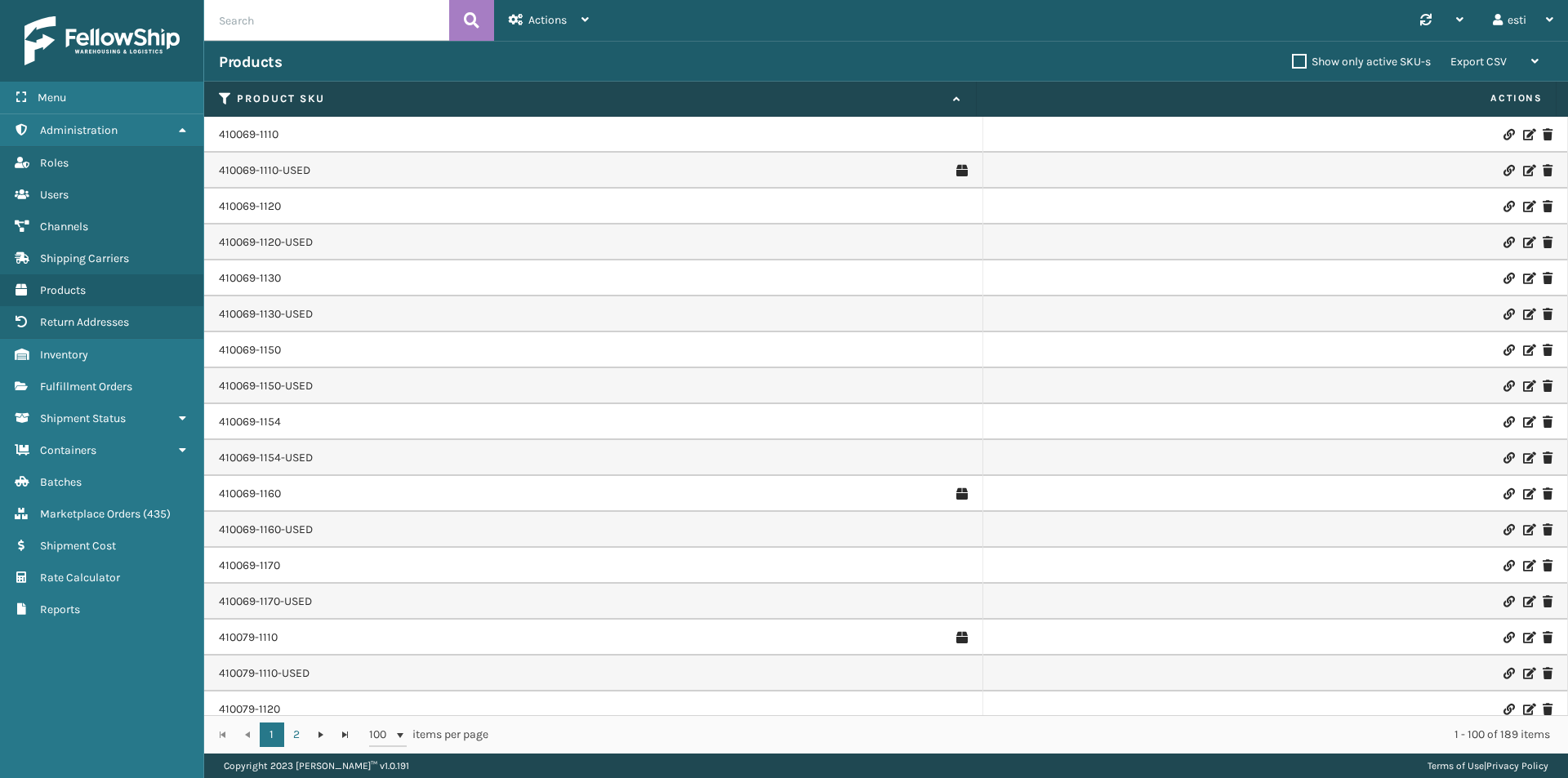
click at [1523, 639] on icon at bounding box center [1528, 638] width 10 height 11
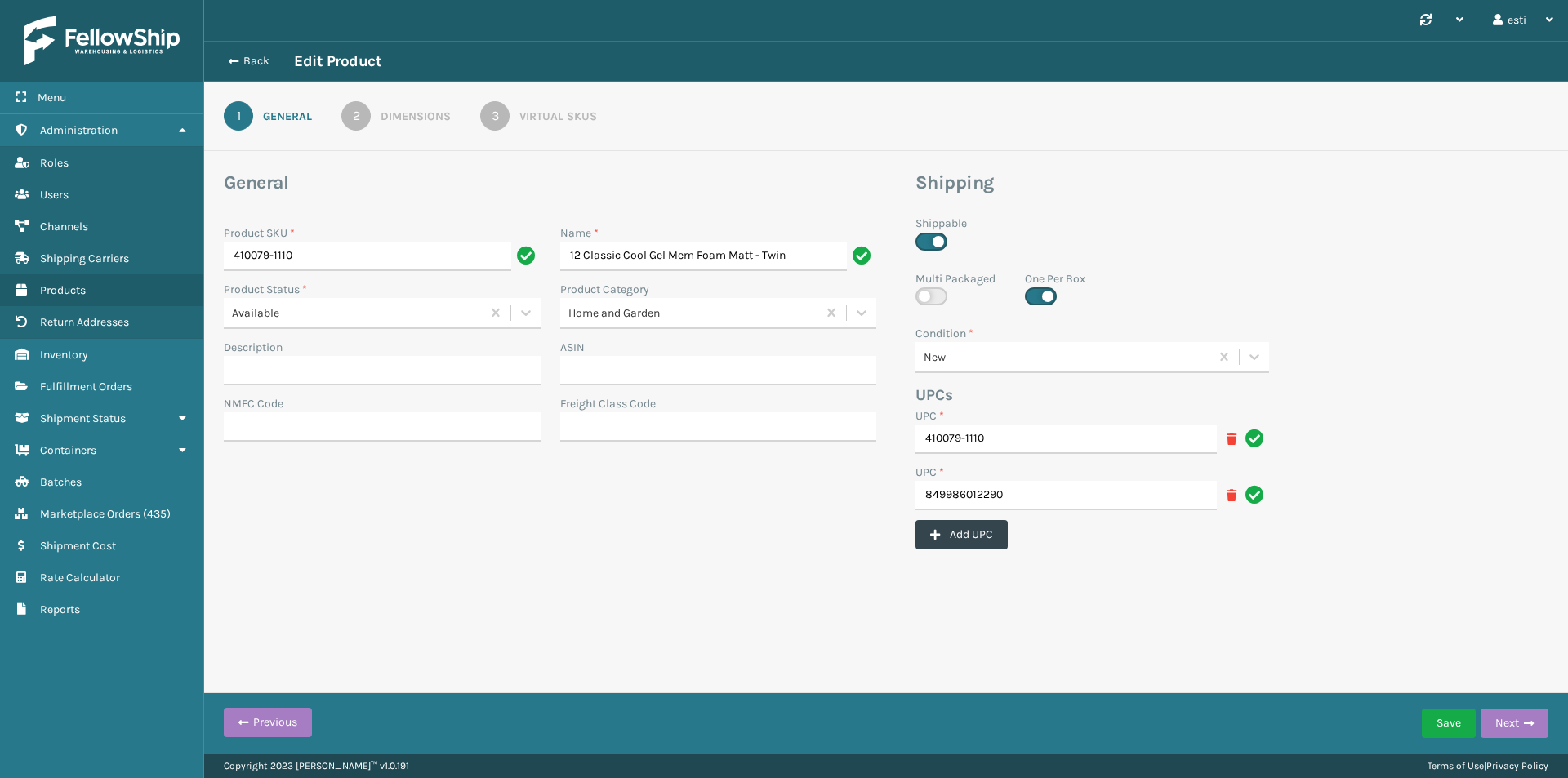
click at [570, 108] on div "Virtual SKUs" at bounding box center [558, 116] width 78 height 17
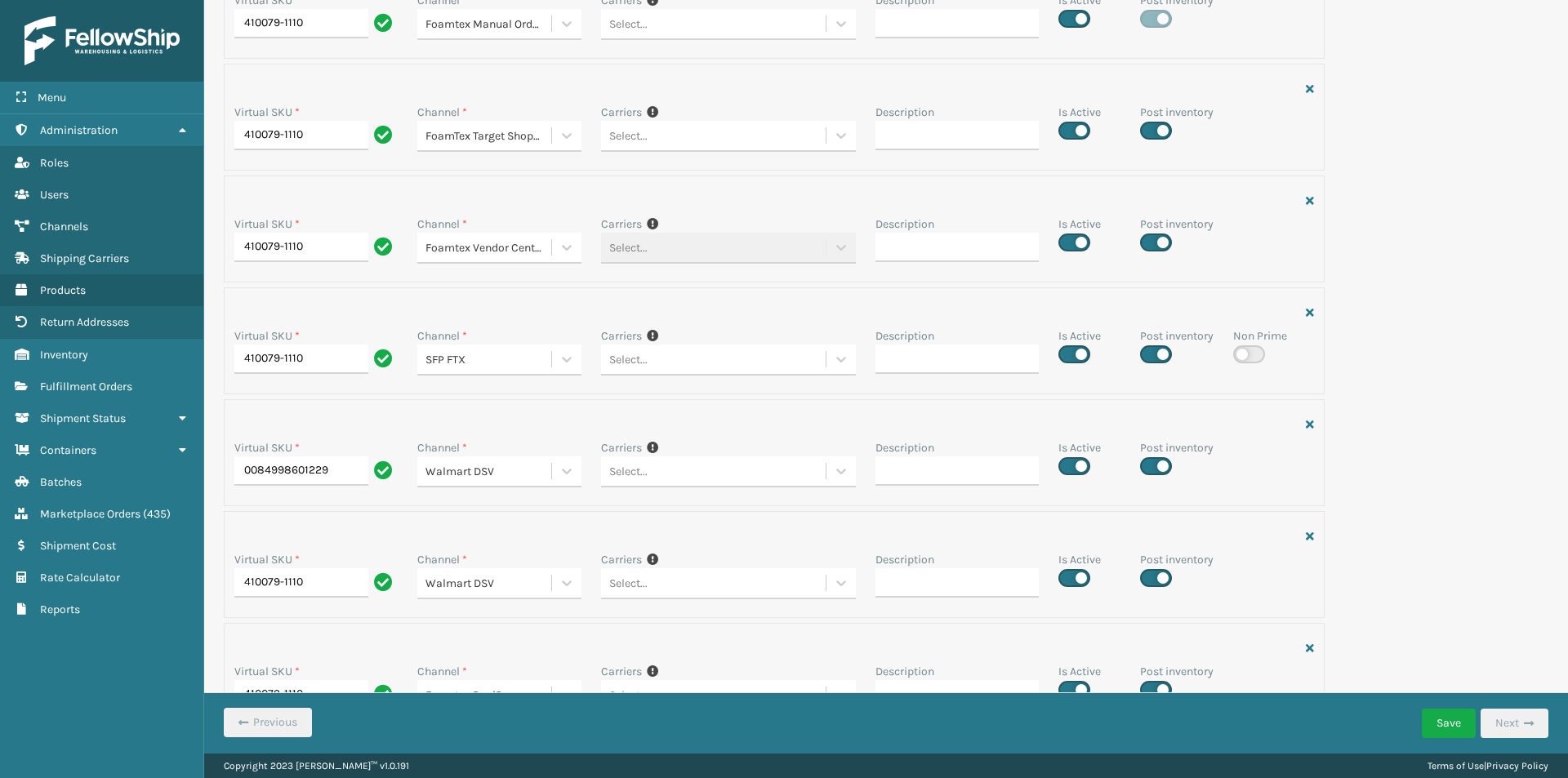
scroll to position [504, 0]
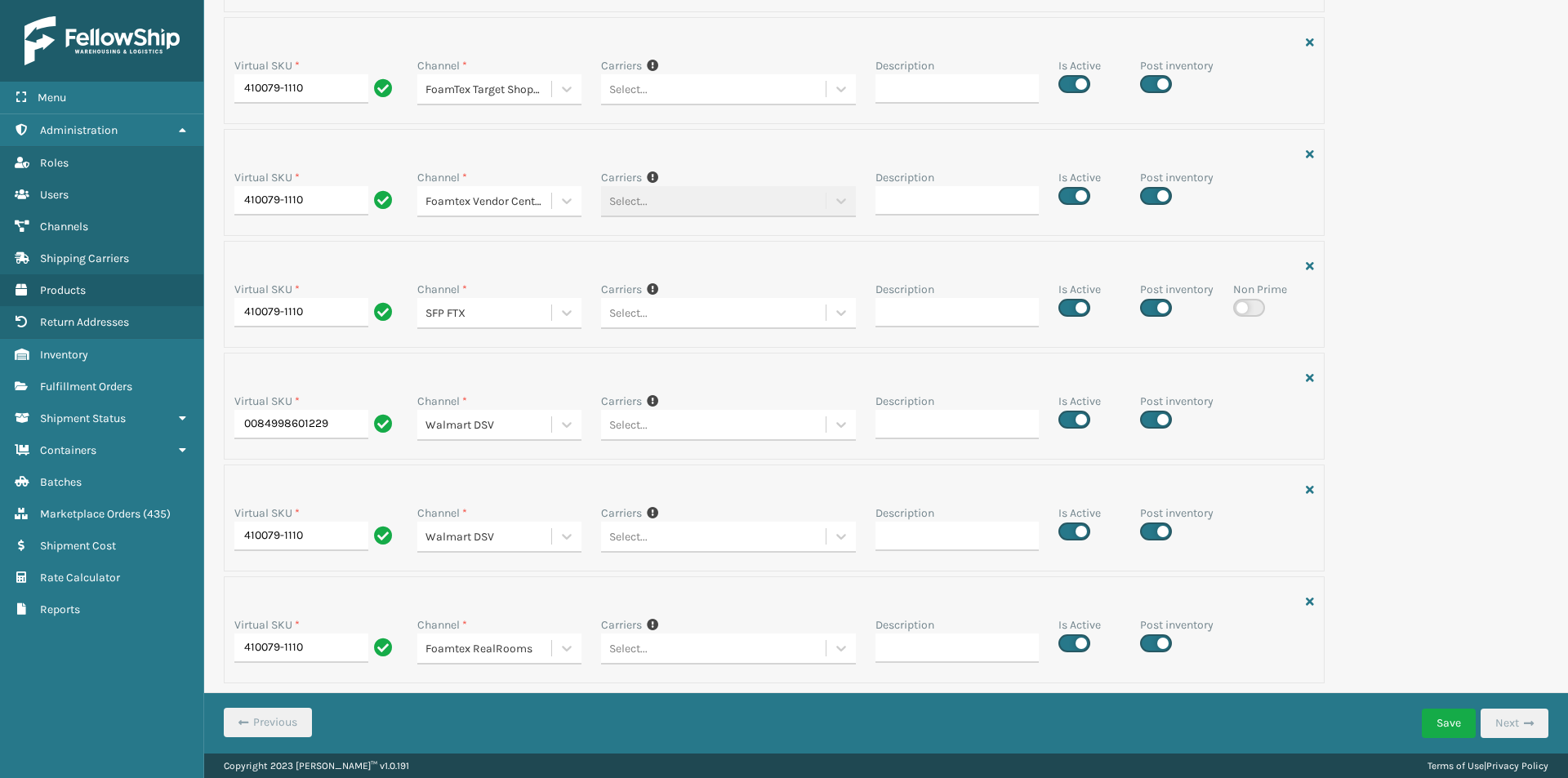
click at [1143, 303] on label at bounding box center [1155, 308] width 32 height 18
click at [1143, 303] on input "checkbox" at bounding box center [1145, 303] width 11 height 11
checkbox input "false"
click at [1453, 725] on button "Save" at bounding box center [1448, 724] width 54 height 29
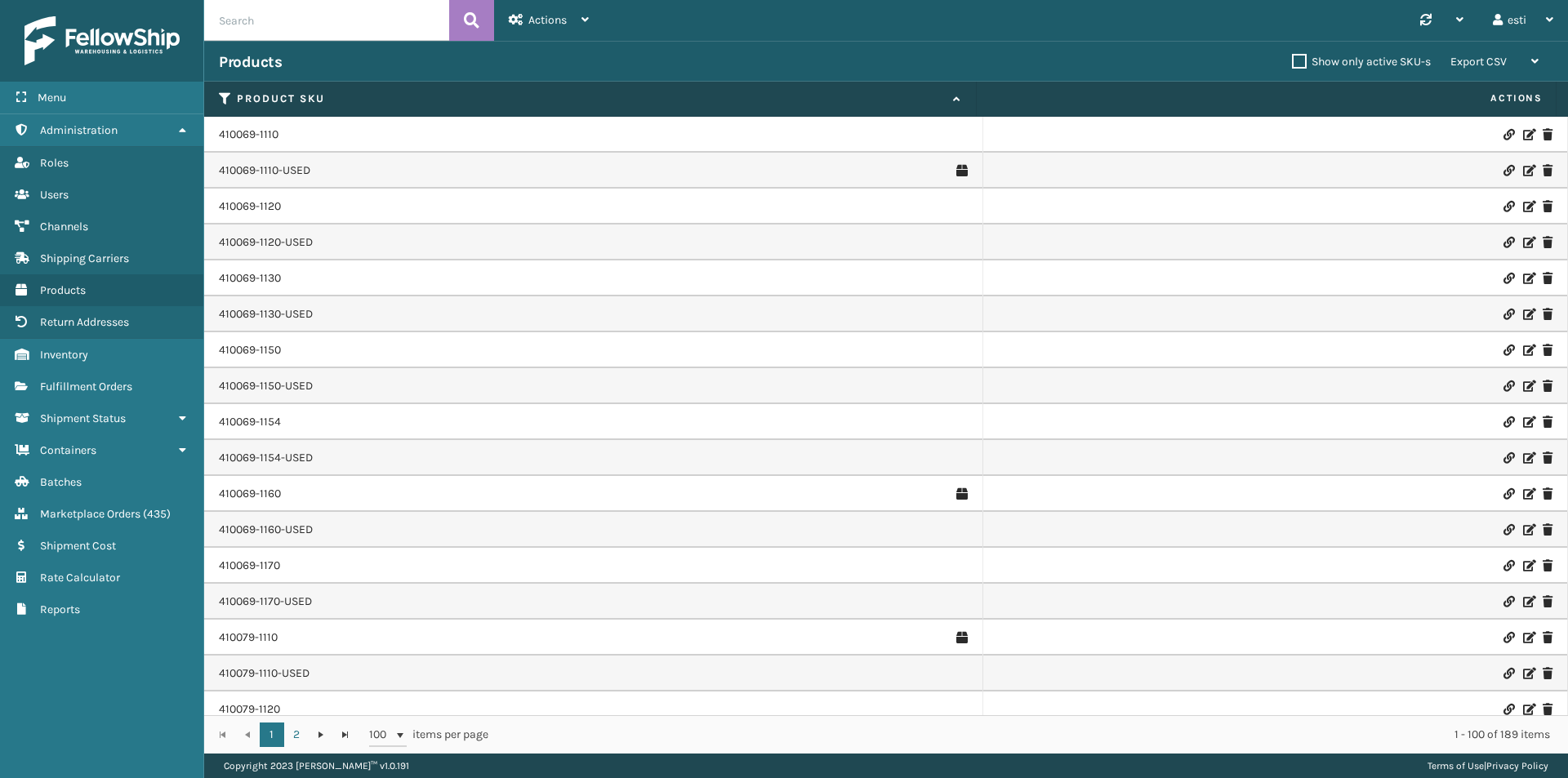
click at [1523, 641] on icon at bounding box center [1528, 638] width 10 height 11
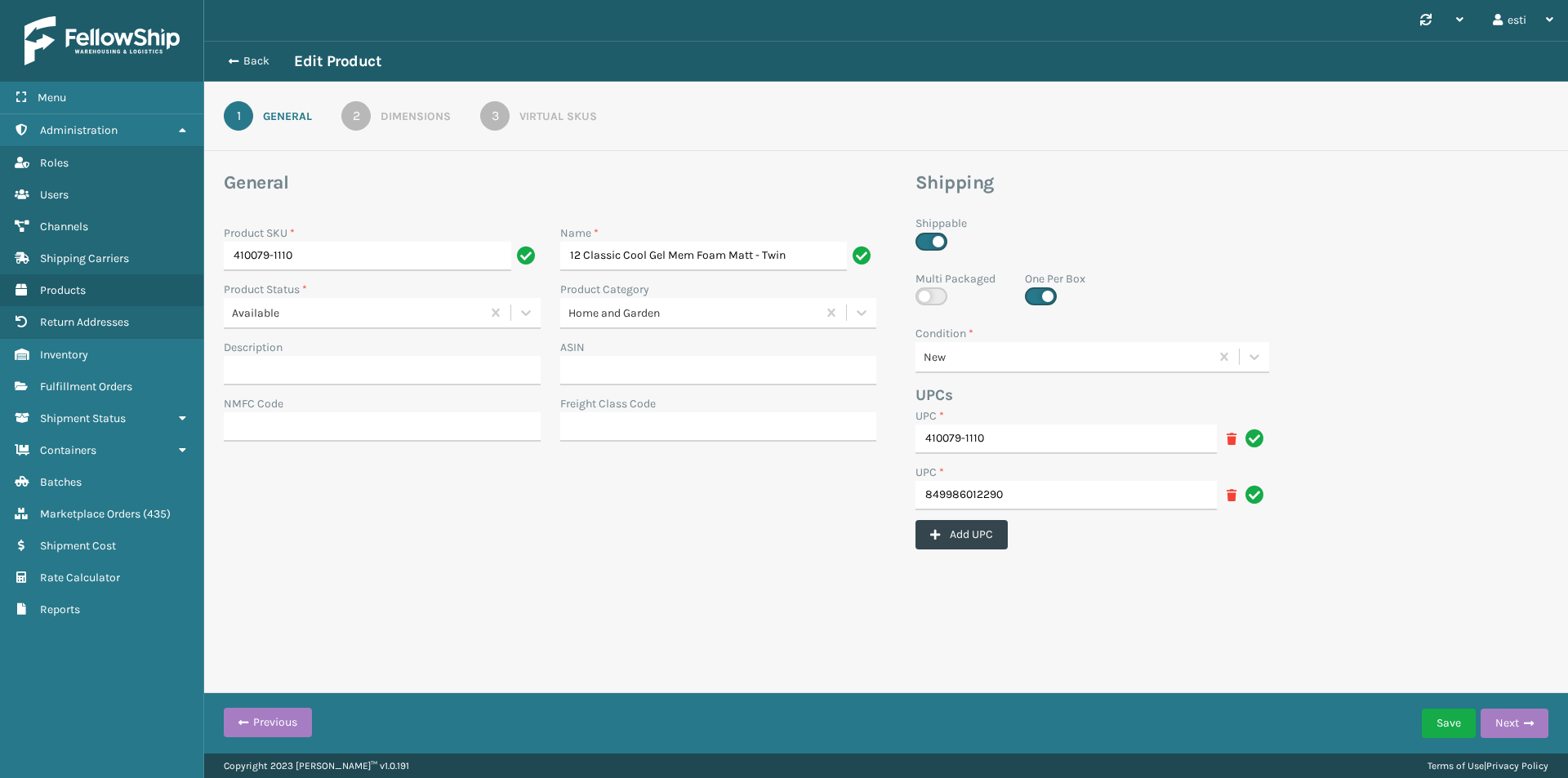
click at [414, 106] on link "2 Dimensions" at bounding box center [395, 116] width 168 height 29
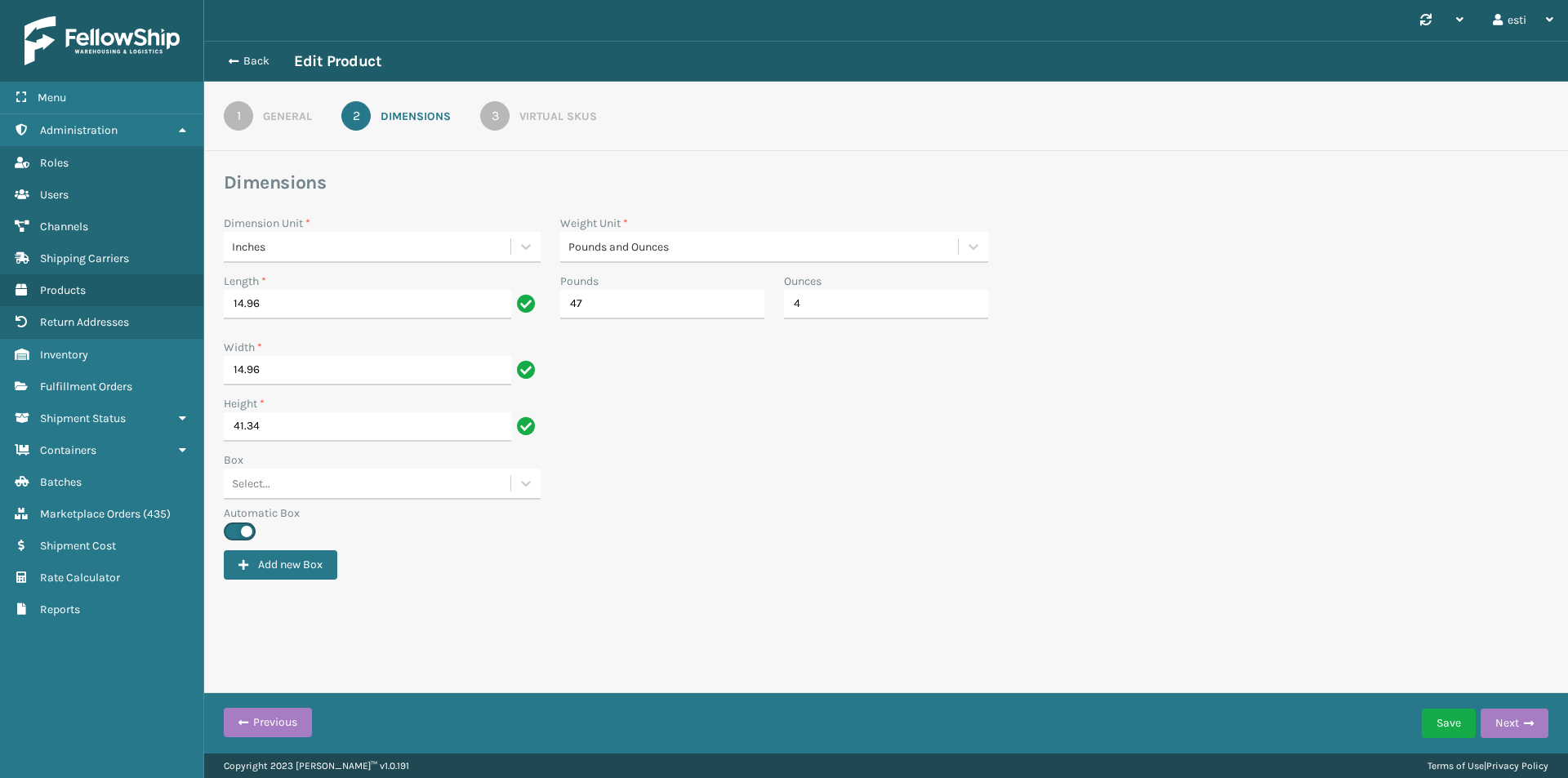
click at [566, 118] on div "Virtual SKUs" at bounding box center [558, 116] width 78 height 17
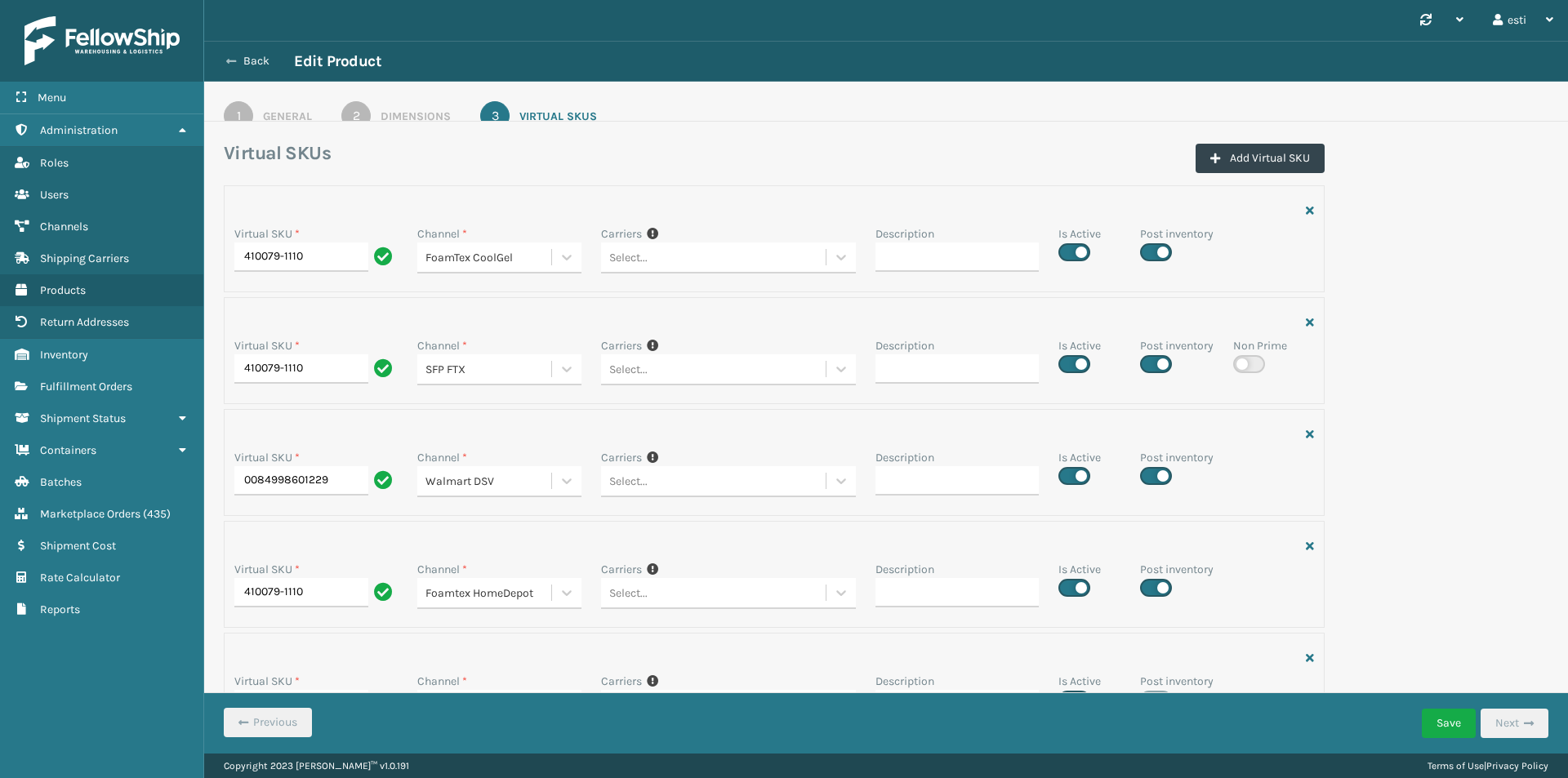
click at [232, 56] on icon at bounding box center [231, 61] width 10 height 11
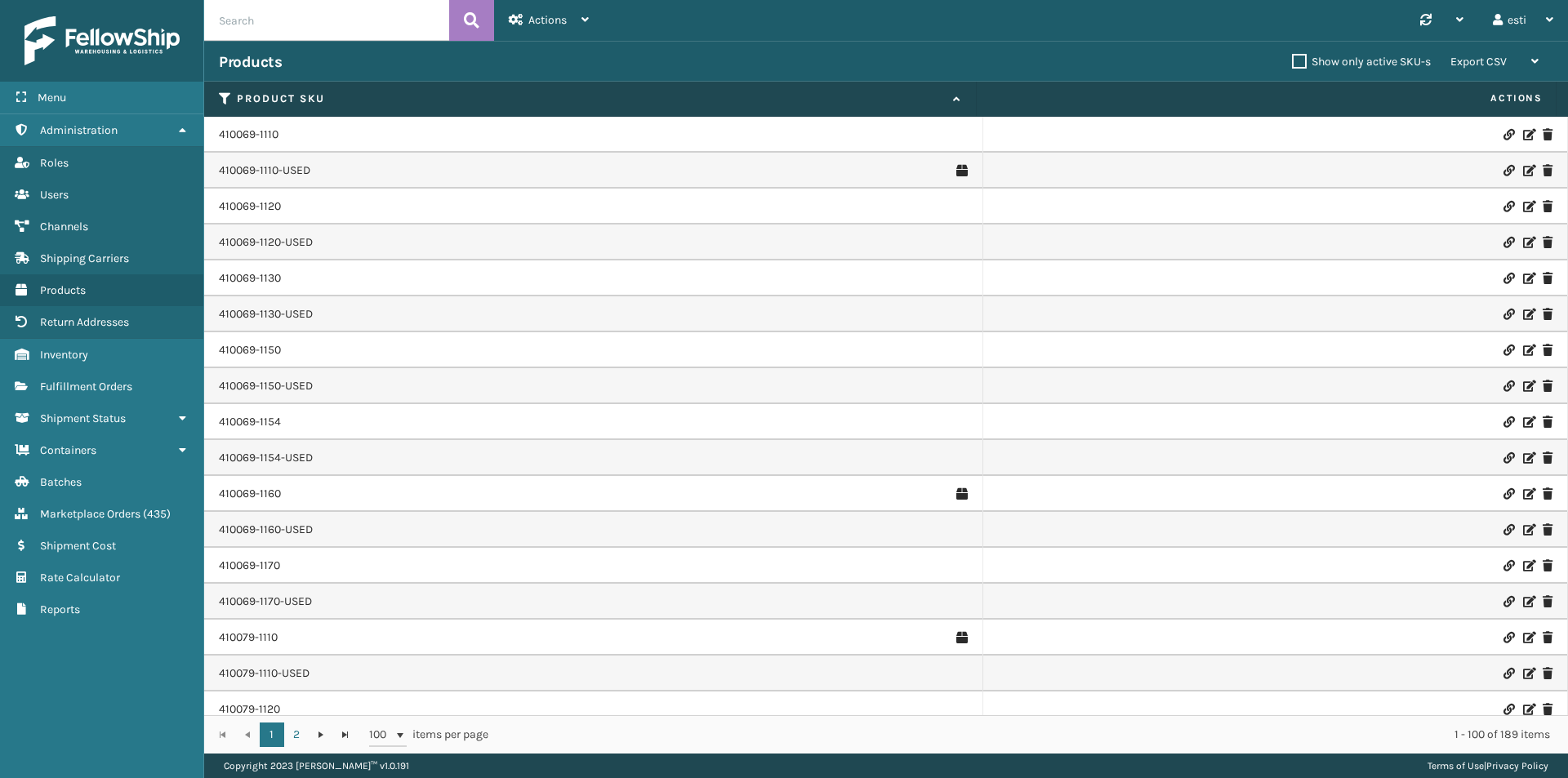
click at [1523, 637] on icon at bounding box center [1528, 638] width 10 height 11
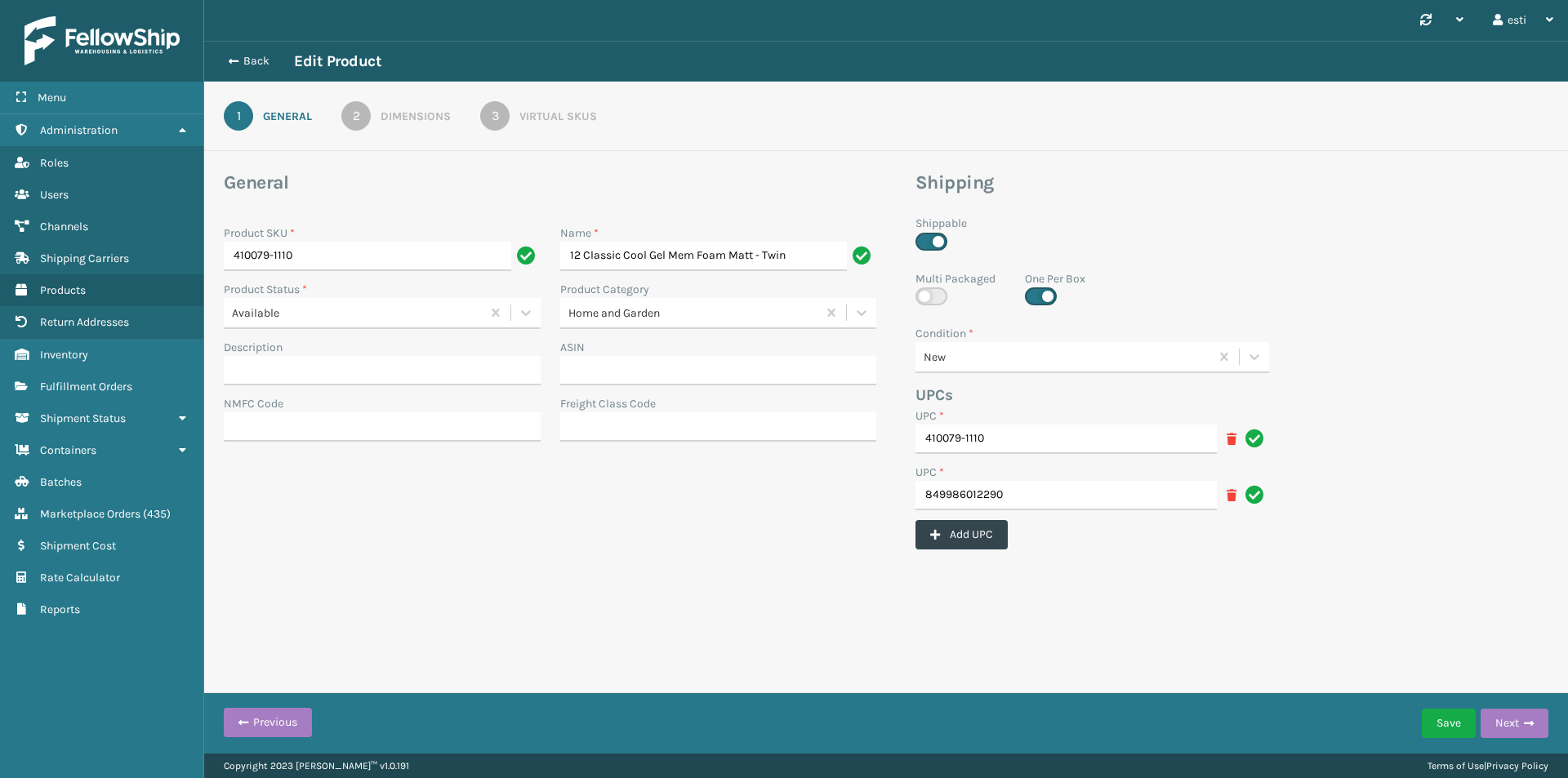
click at [558, 120] on div "Virtual SKUs" at bounding box center [558, 116] width 78 height 17
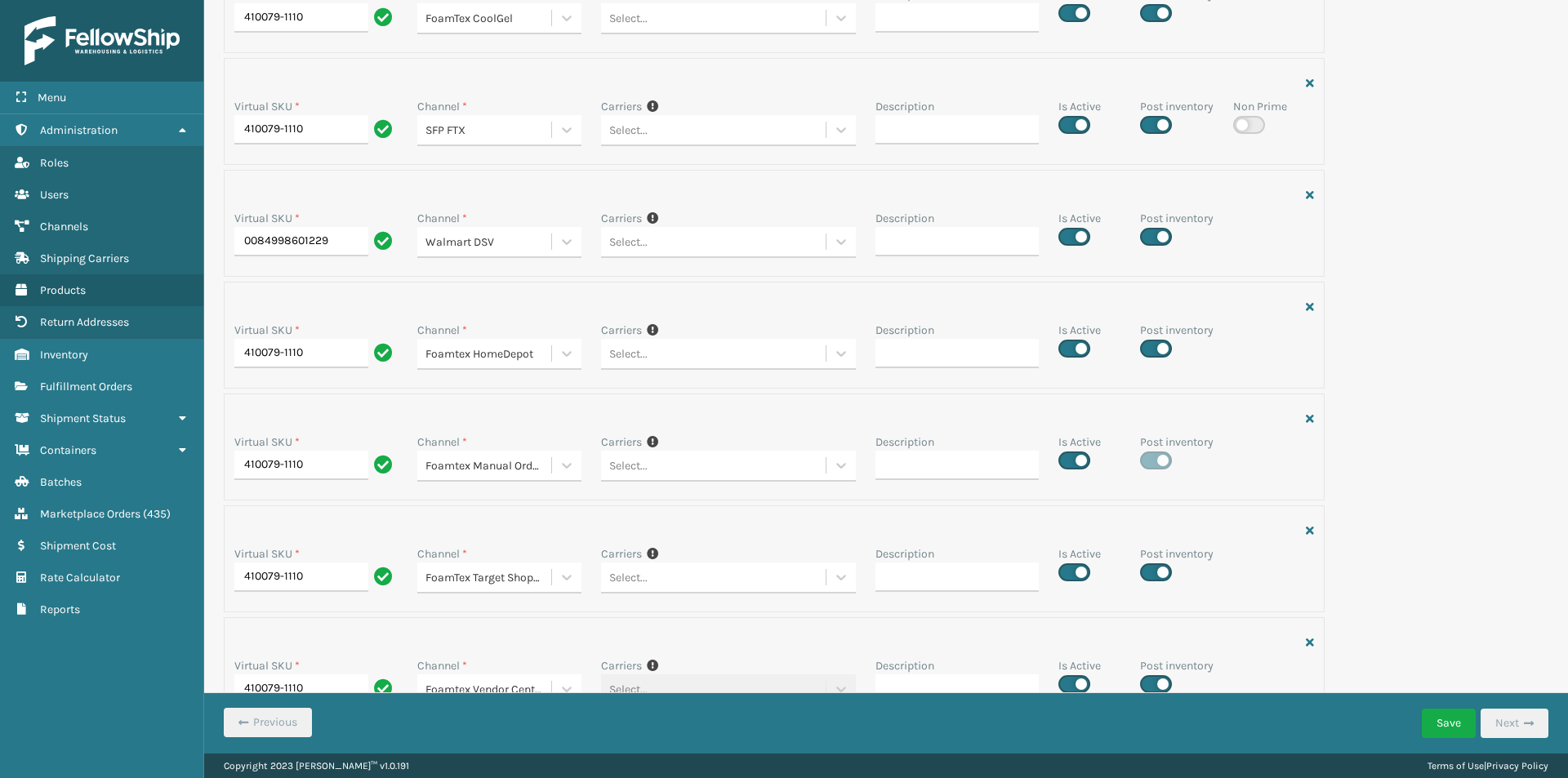
scroll to position [245, 0]
